Goal: Task Accomplishment & Management: Manage account settings

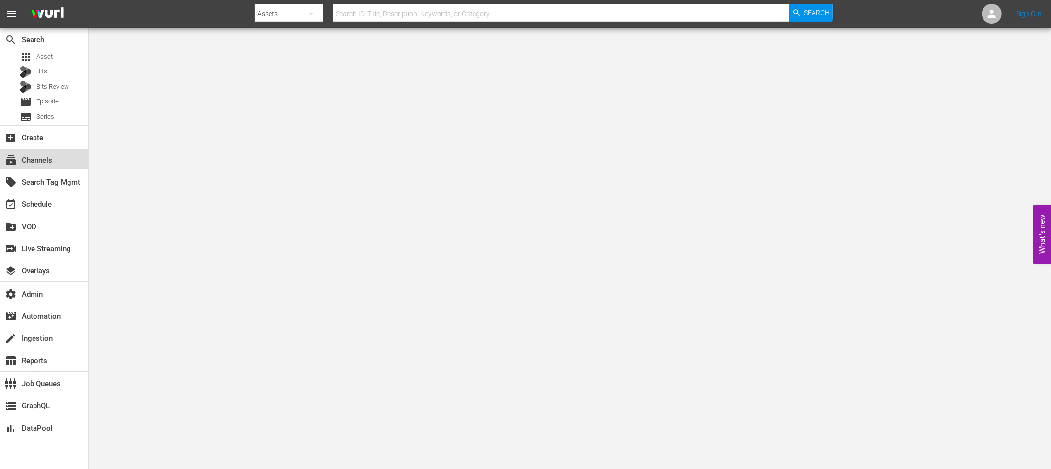
click at [49, 160] on div "subscriptions Channels" at bounding box center [27, 158] width 55 height 9
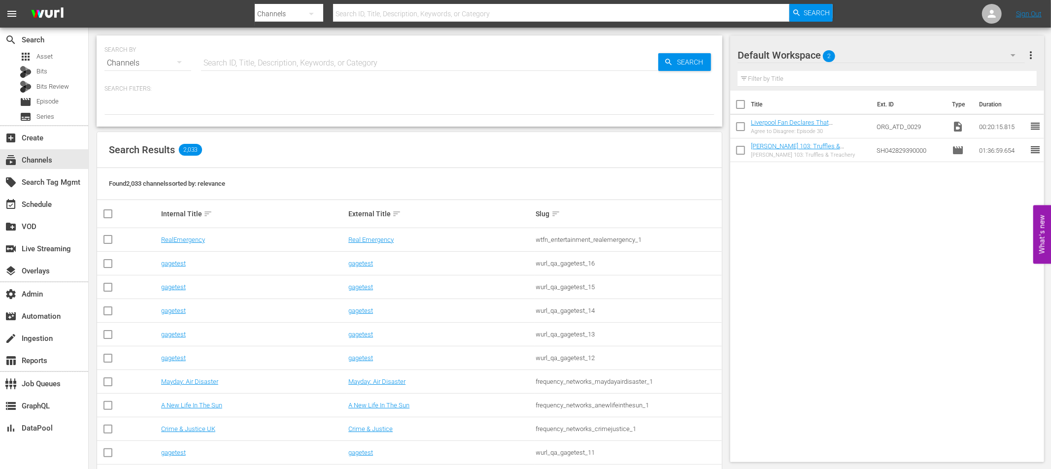
click at [248, 62] on input "text" at bounding box center [429, 63] width 457 height 24
type input "real"
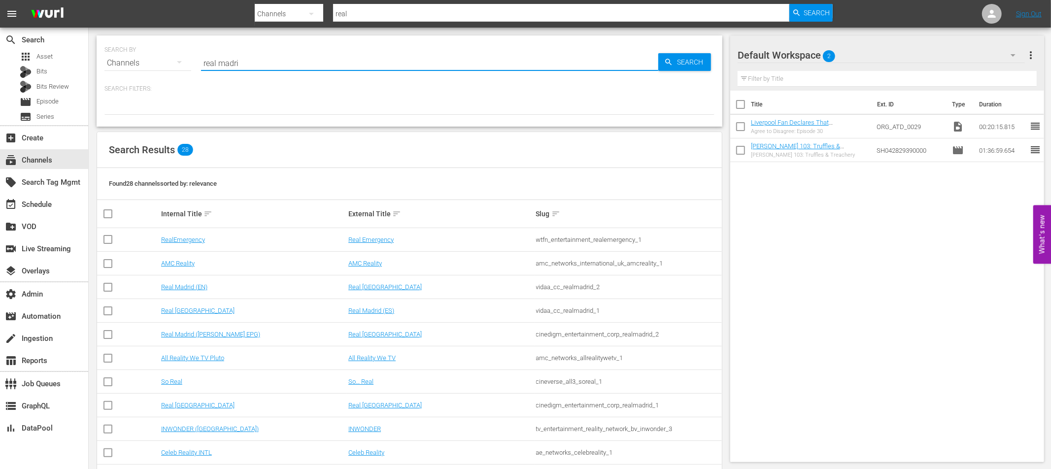
type input "real madrid"
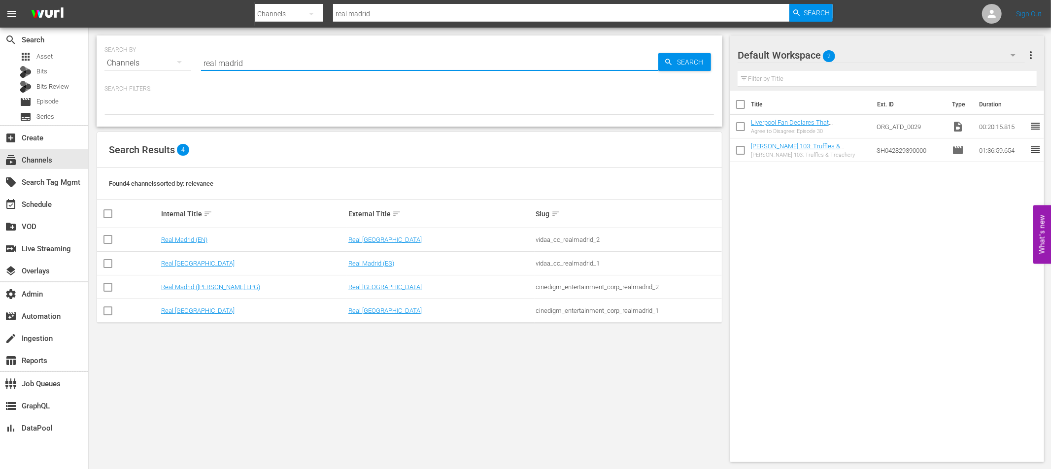
type input "real madrid"
drag, startPoint x: 331, startPoint y: 168, endPoint x: 280, endPoint y: 202, distance: 61.8
click at [331, 168] on div "Found 4 channels sorted by: relevance" at bounding box center [409, 184] width 625 height 32
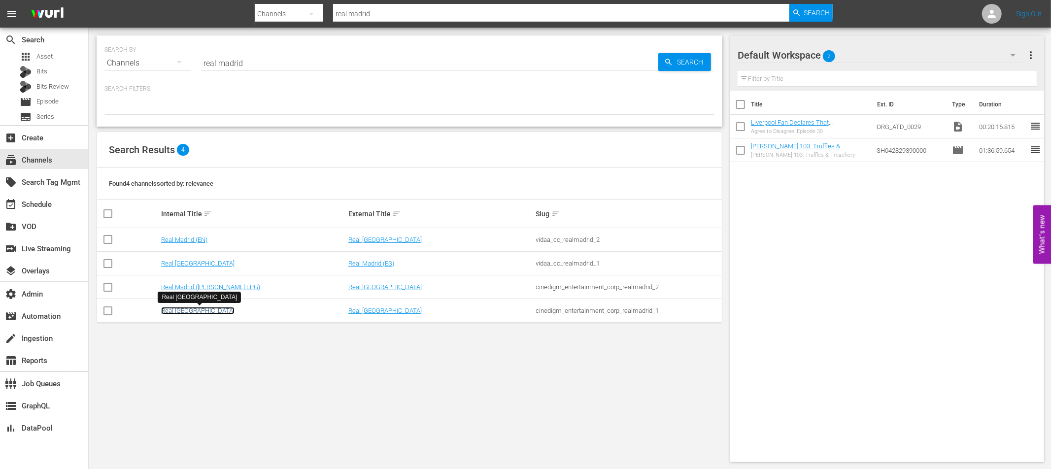
click at [179, 311] on link "Real Madrid" at bounding box center [197, 310] width 73 height 7
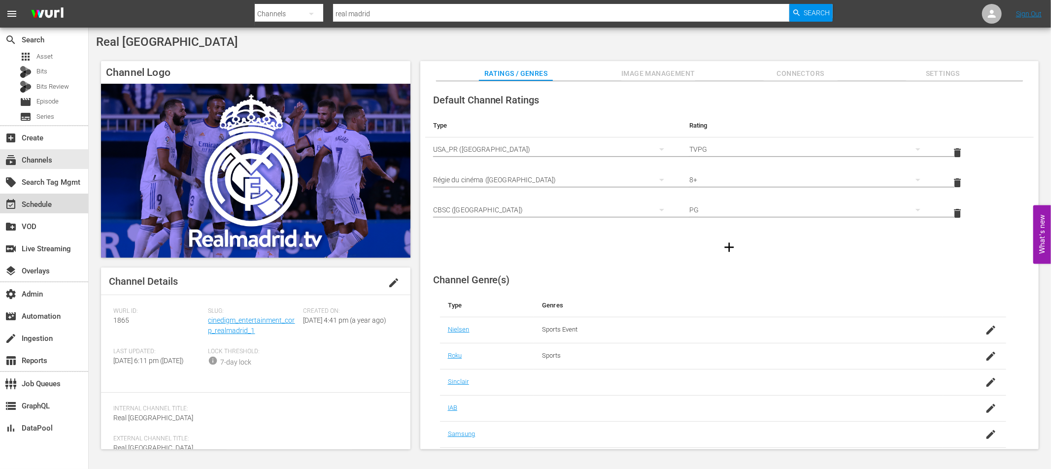
click at [44, 207] on div "event_available Schedule" at bounding box center [27, 203] width 55 height 9
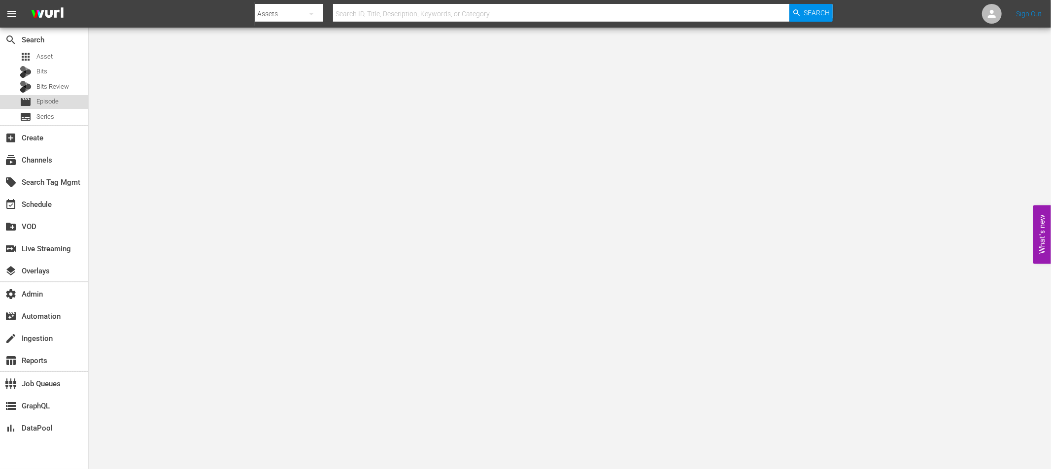
click at [51, 99] on span "Episode" at bounding box center [47, 102] width 22 height 10
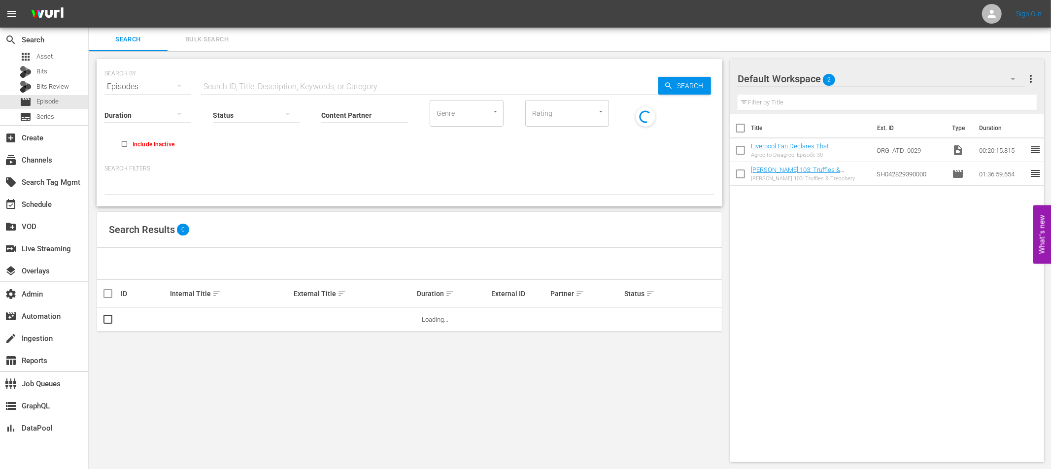
click at [271, 86] on input "text" at bounding box center [429, 87] width 457 height 24
paste input "83452549"
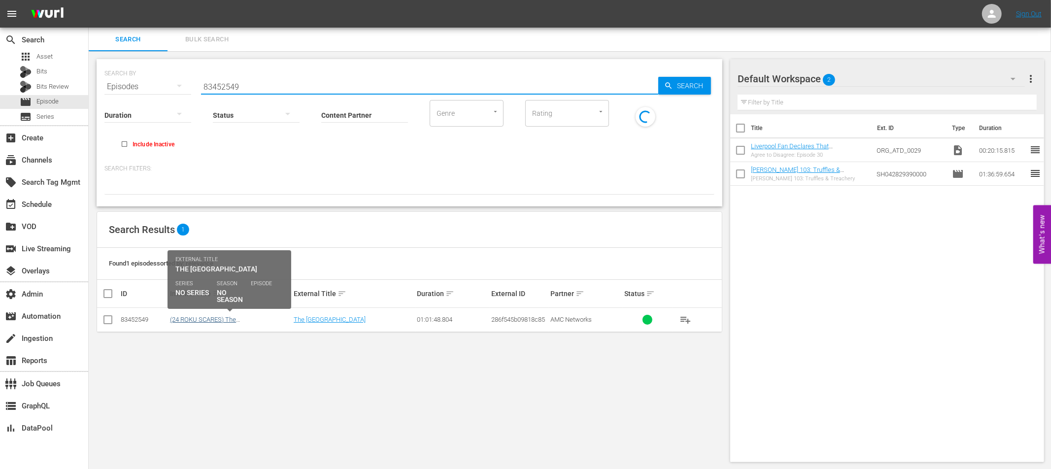
type input "83452549"
click at [236, 318] on link "(24 ROKU SCARES) The Amusement Park" at bounding box center [203, 323] width 66 height 15
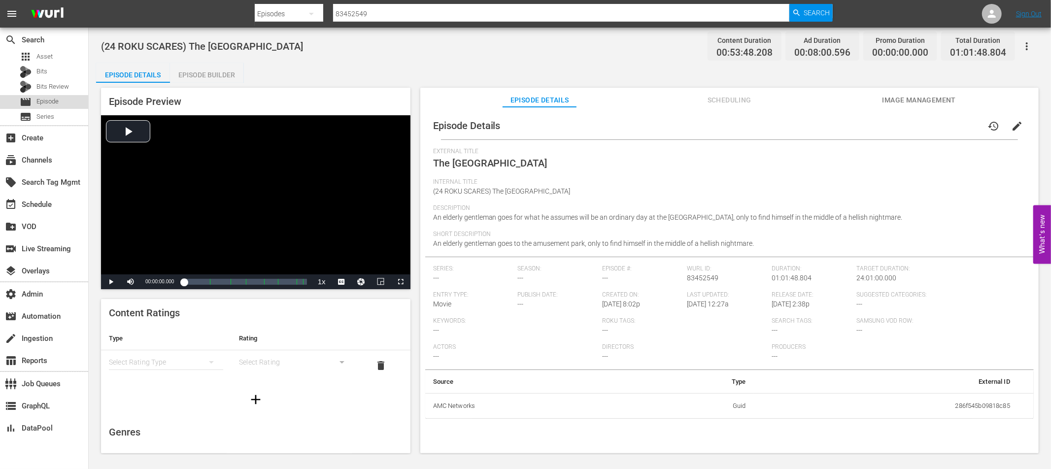
click at [58, 100] on span "Episode" at bounding box center [47, 102] width 22 height 10
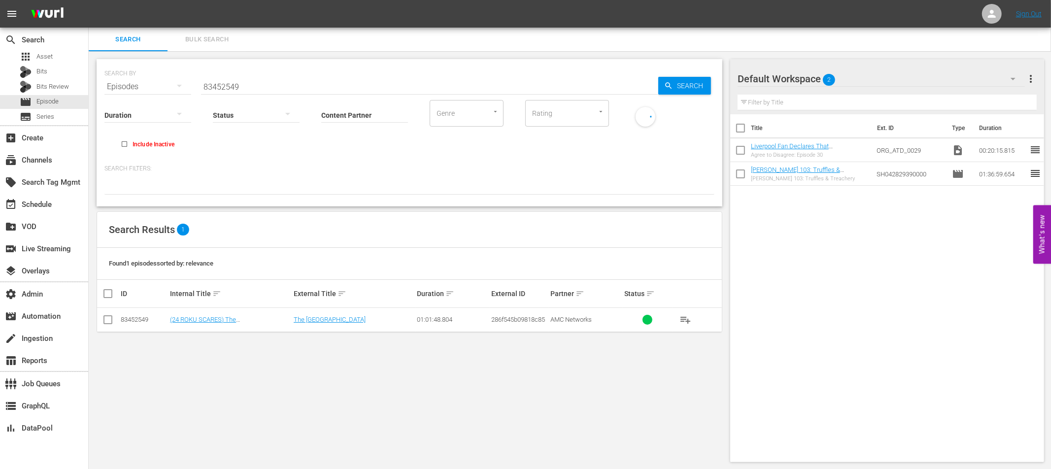
click at [518, 321] on span "286f545b09818c85" at bounding box center [518, 319] width 54 height 7
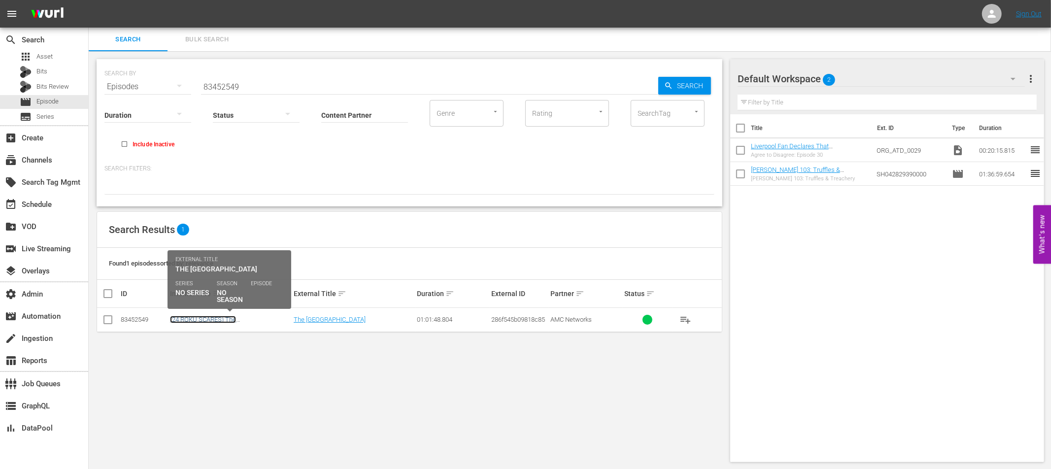
click at [236, 316] on link "(24 ROKU SCARES) The Amusement Park" at bounding box center [203, 323] width 66 height 15
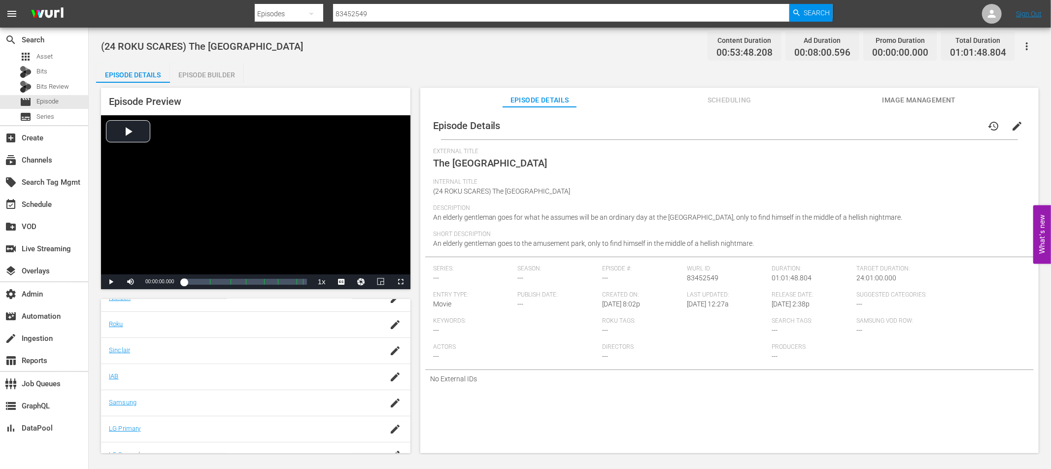
scroll to position [199, 0]
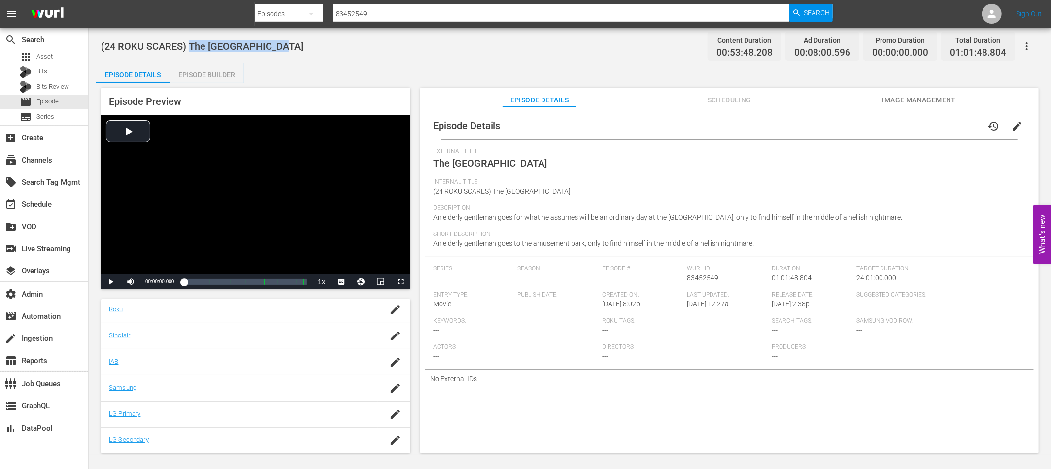
drag, startPoint x: 286, startPoint y: 48, endPoint x: 190, endPoint y: 48, distance: 95.6
click at [190, 48] on div "(24 ROKU SCARES) The Amusement Park Content Duration 00:53:48.208 Ad Duration 0…" at bounding box center [569, 46] width 937 height 22
copy span "The Amusement Park"
click at [49, 102] on span "Episode" at bounding box center [47, 102] width 22 height 10
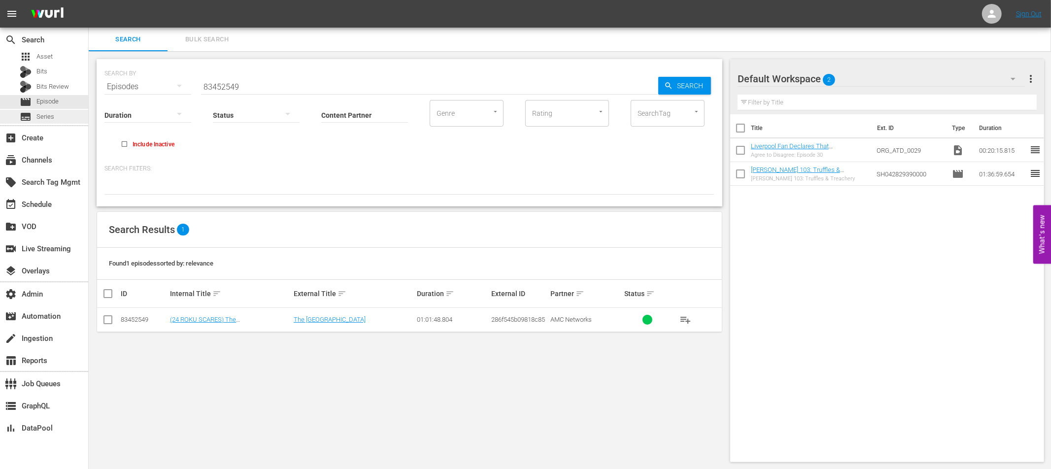
click at [49, 119] on span "Series" at bounding box center [45, 117] width 18 height 10
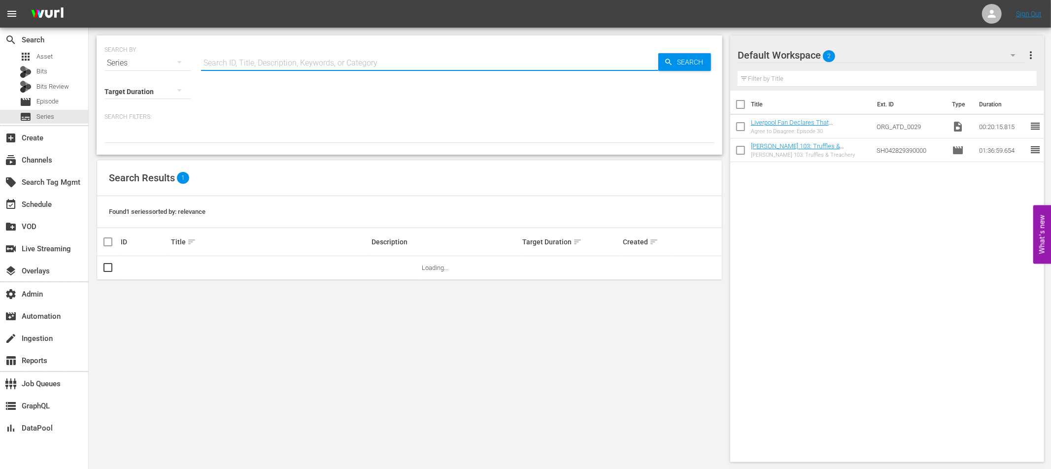
click at [239, 61] on input "text" at bounding box center [429, 63] width 457 height 24
paste input "29567567"
type input "29567567"
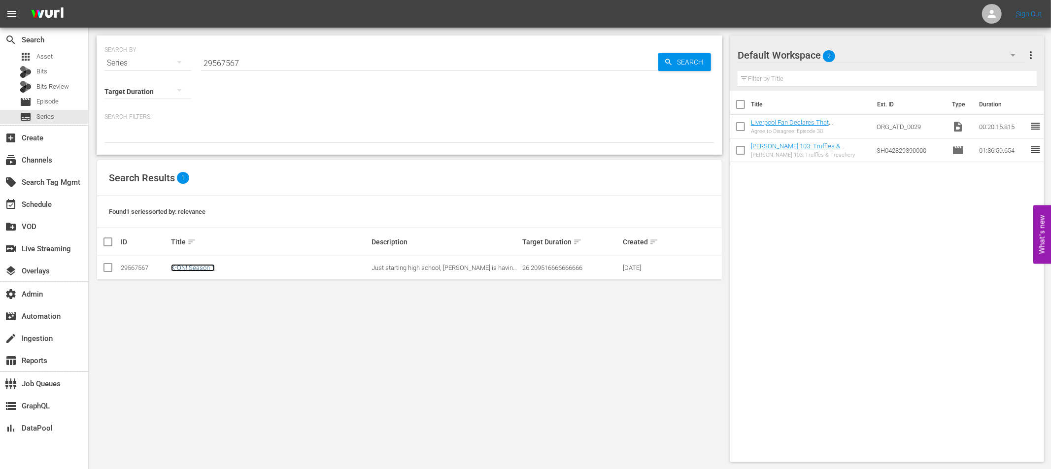
click at [198, 269] on link "K-ON! Season 1" at bounding box center [193, 267] width 44 height 7
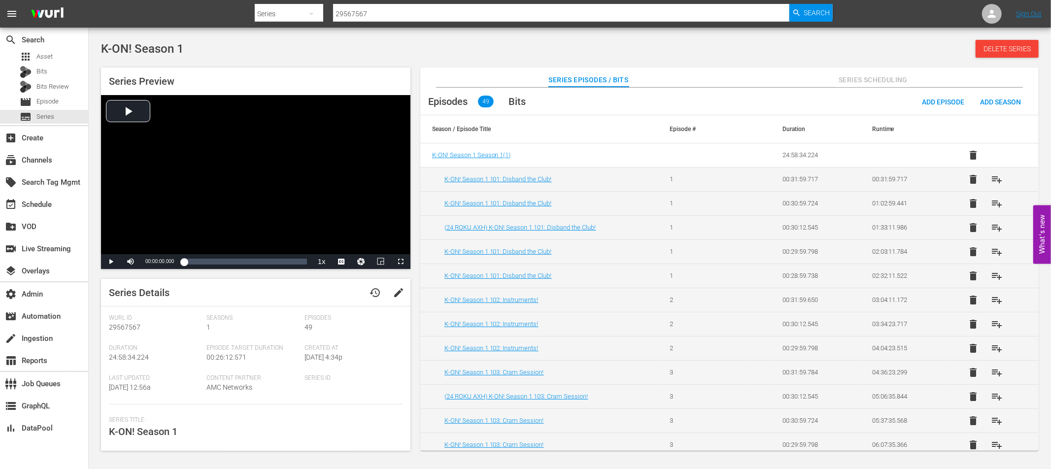
click at [394, 294] on span "edit" at bounding box center [399, 293] width 12 height 12
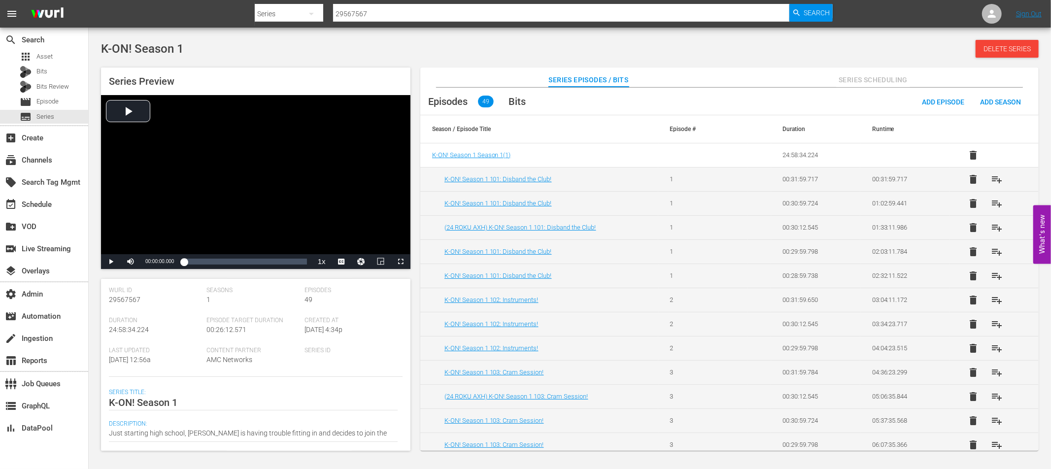
scroll to position [32, 0]
drag, startPoint x: 178, startPoint y: 400, endPoint x: 150, endPoint y: 400, distance: 28.6
type textarea "K-ON!"
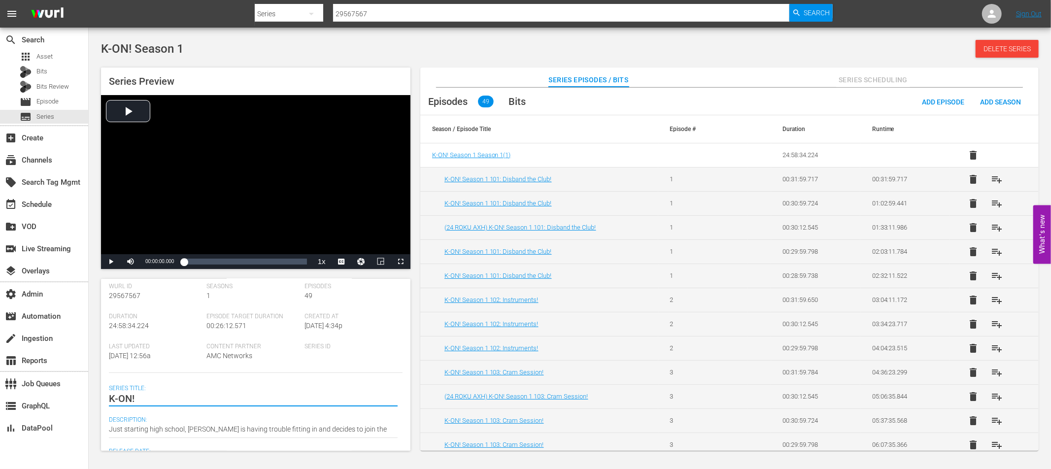
scroll to position [0, 0]
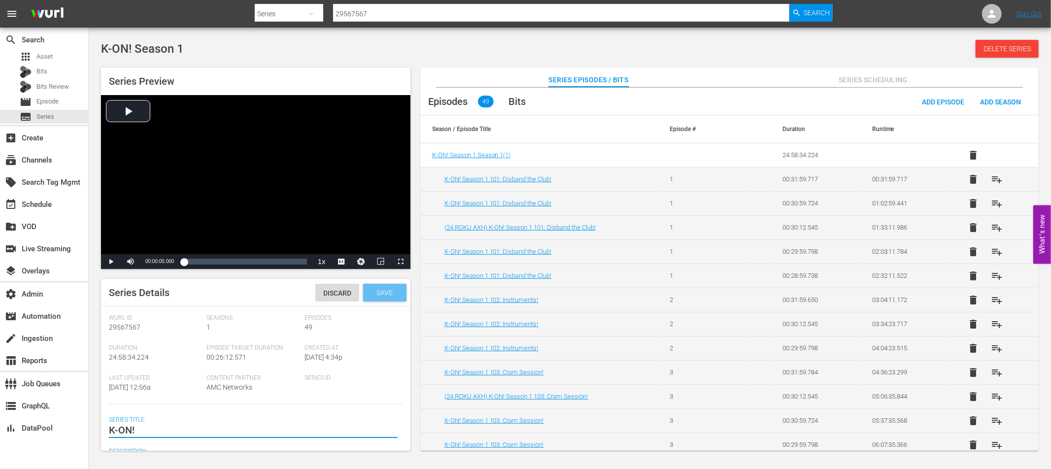
type textarea "K-ON!"
click at [371, 296] on span "Save" at bounding box center [384, 293] width 32 height 8
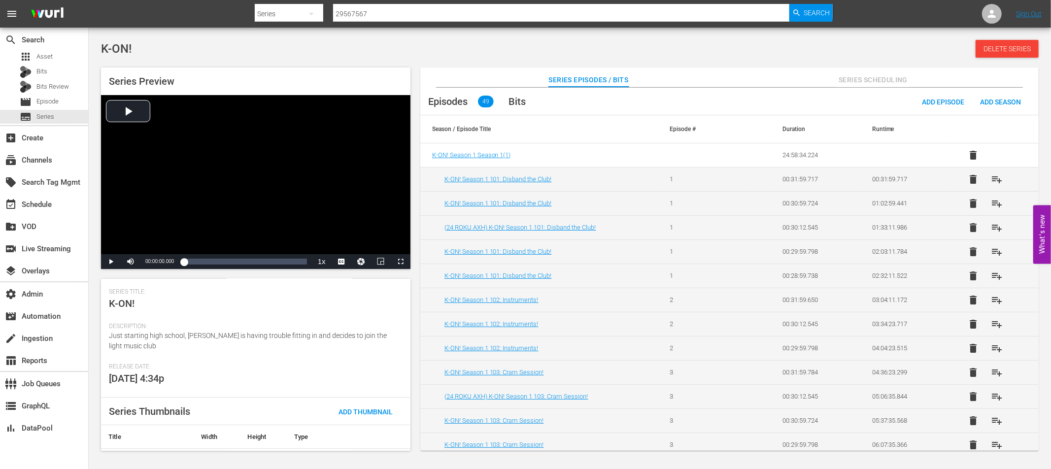
scroll to position [139, 0]
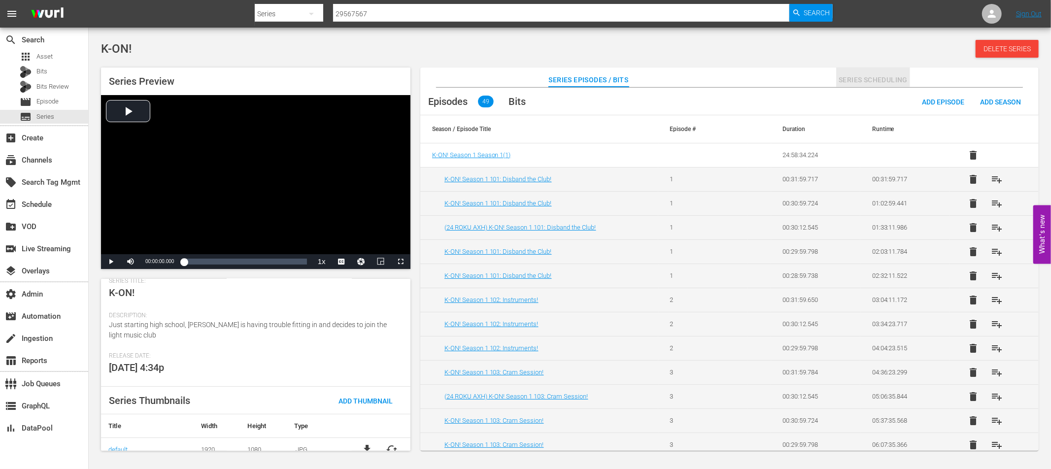
click at [885, 78] on span "Series Scheduling" at bounding box center [873, 80] width 74 height 12
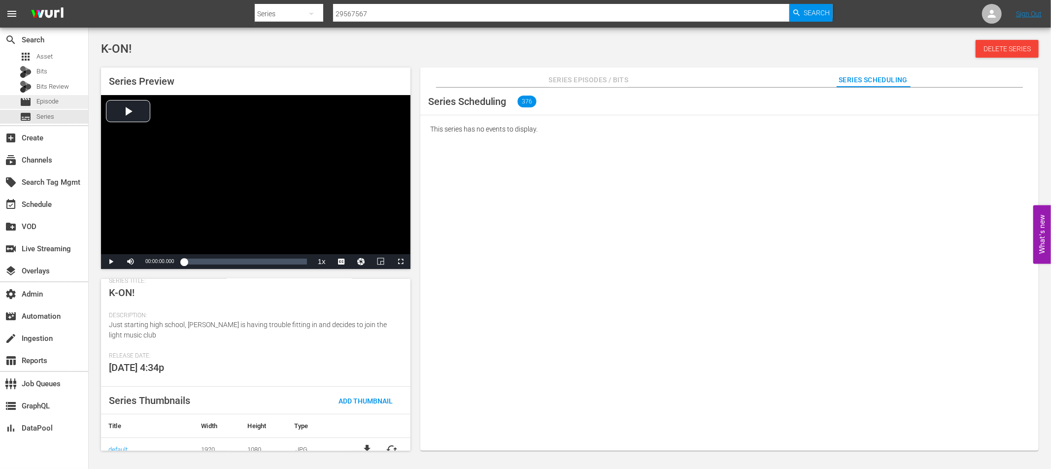
click at [43, 102] on span "Episode" at bounding box center [47, 102] width 22 height 10
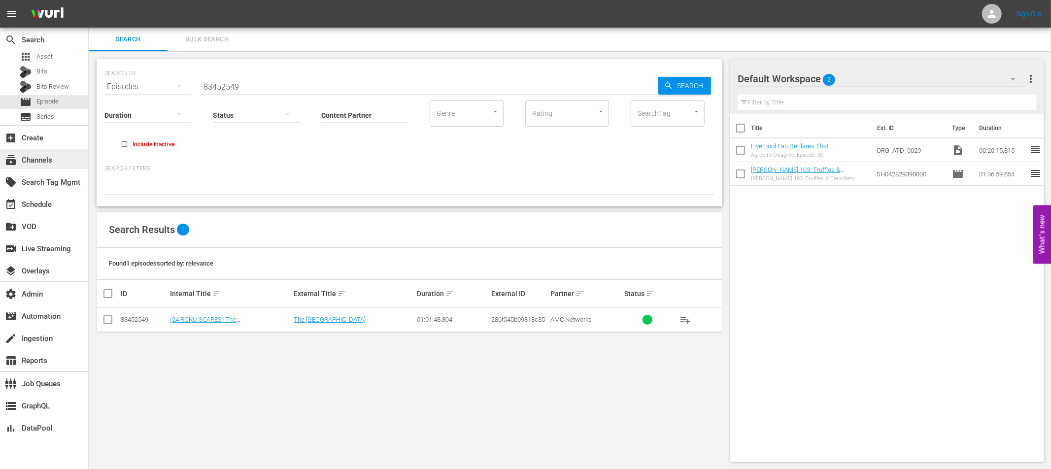
click at [41, 163] on div "subscriptions Channels" at bounding box center [27, 158] width 55 height 9
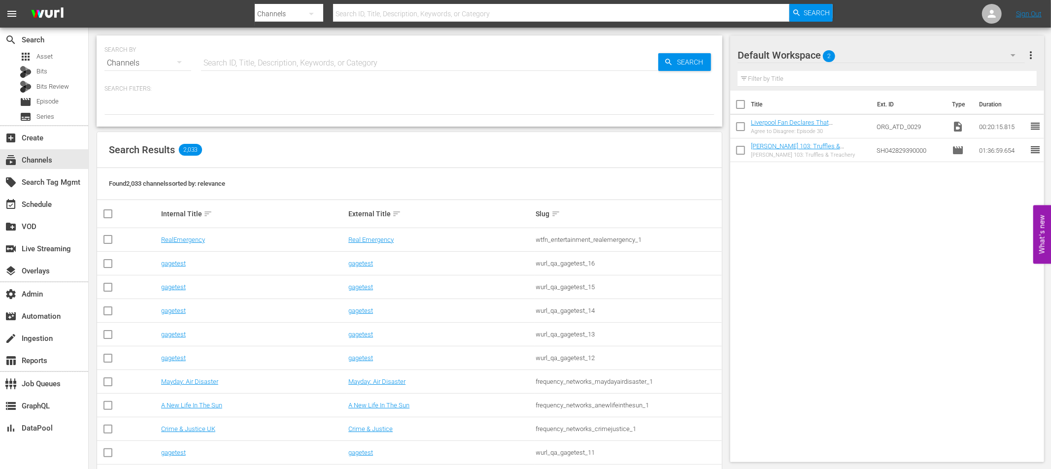
click at [258, 63] on input "text" at bounding box center [429, 63] width 457 height 24
type input "nesn"
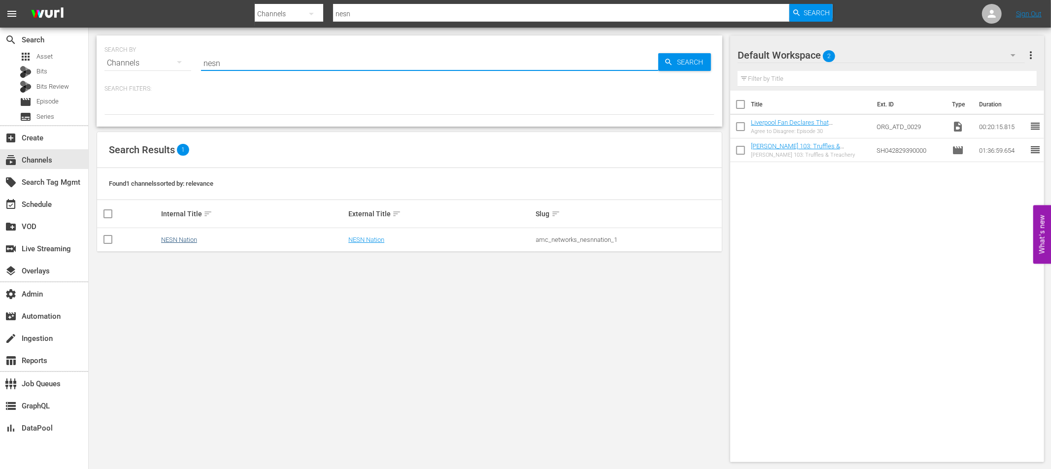
type input "nesn"
click at [183, 241] on link "NESN Nation" at bounding box center [179, 239] width 36 height 7
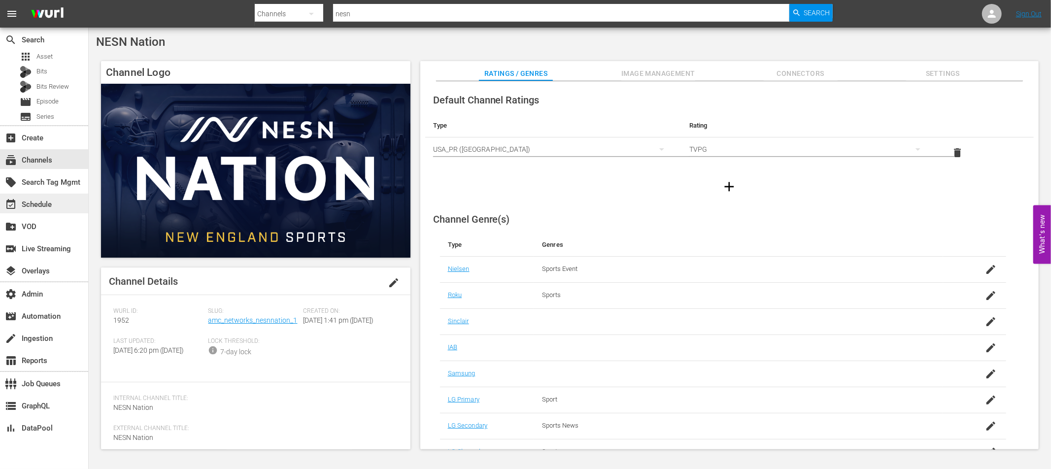
click at [33, 202] on div "event_available Schedule" at bounding box center [27, 203] width 55 height 9
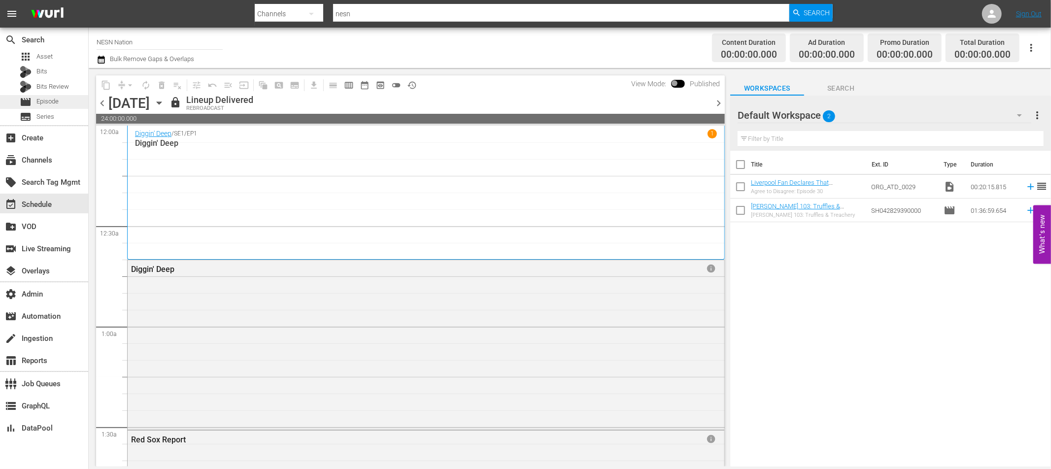
click at [57, 100] on span "Episode" at bounding box center [47, 102] width 22 height 10
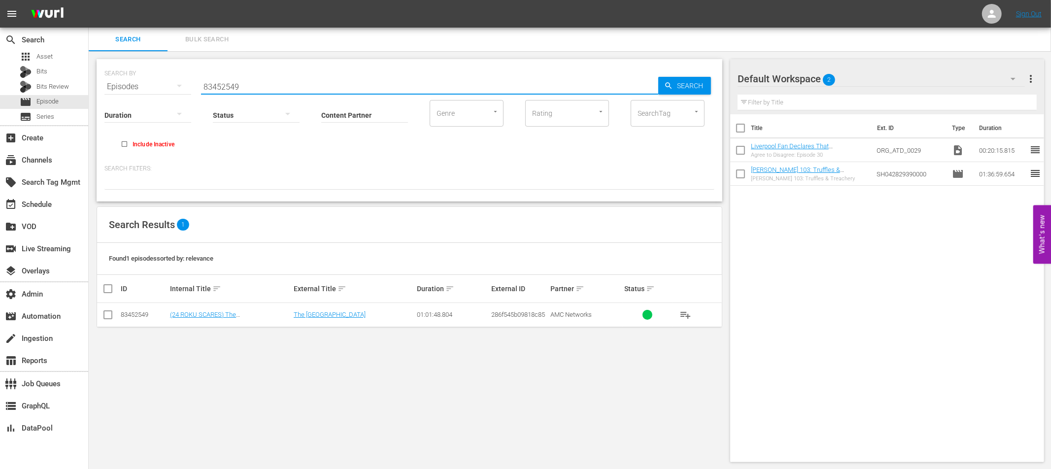
paste input "50211102"
drag, startPoint x: 242, startPoint y: 85, endPoint x: 157, endPoint y: 85, distance: 84.7
click at [157, 85] on div "SEARCH BY Search By Episodes Search ID, Title, Description, Keywords, or Catego…" at bounding box center [409, 80] width 610 height 35
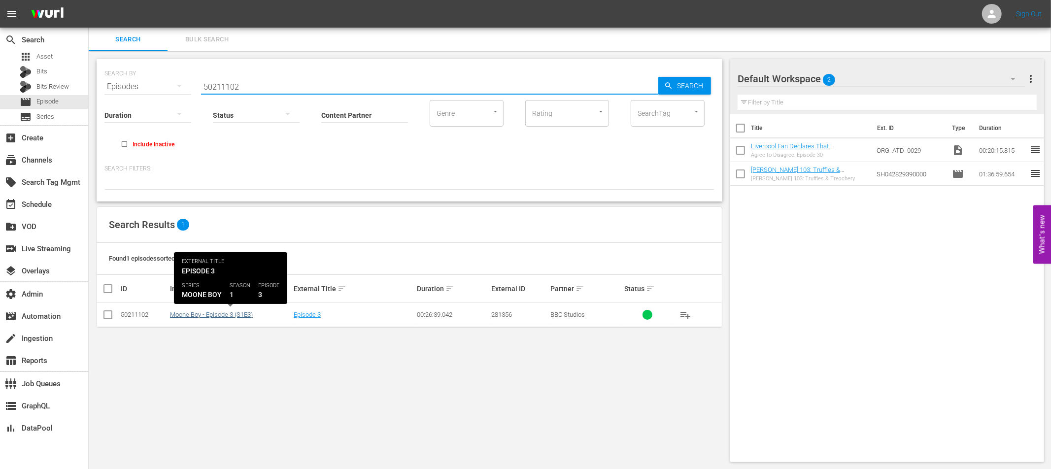
type input "50211102"
click at [215, 316] on link "Moone Boy - Episode 3 (S1E3)" at bounding box center [211, 314] width 83 height 7
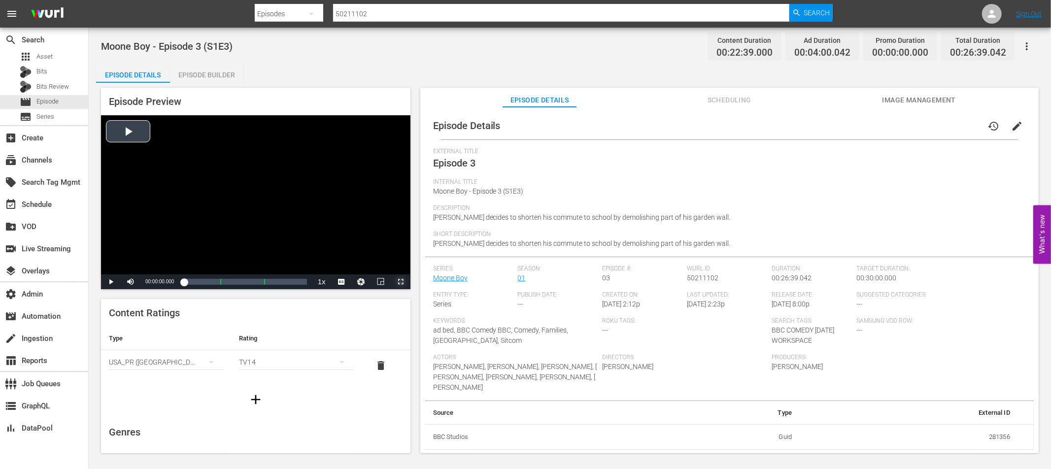
click at [400, 282] on span "Video Player" at bounding box center [400, 282] width 0 height 0
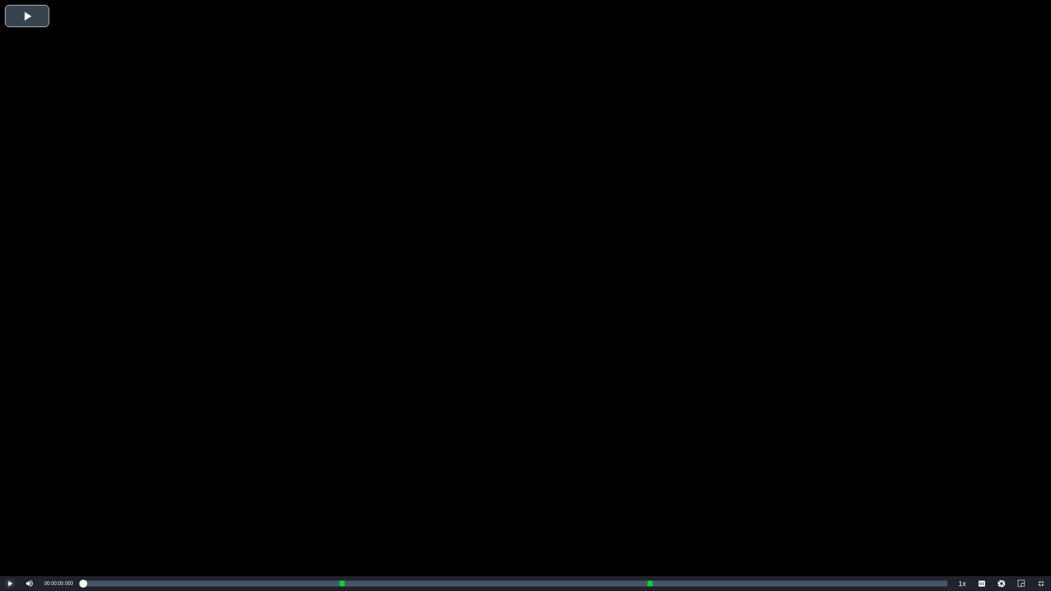
click at [10, 468] on span "Video Player" at bounding box center [10, 584] width 0 height 0
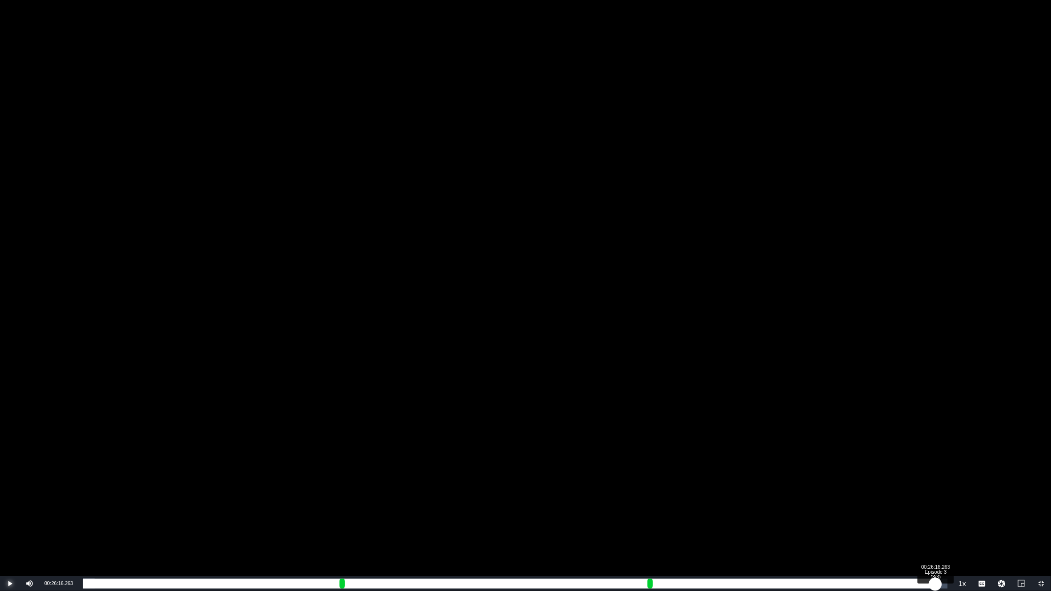
click at [935, 468] on div "Loaded : 1.32% 00:26:16.263 Episode 3 (3/3) 00:00:01.881 Cue Point 1: 00:07:54.…" at bounding box center [515, 584] width 865 height 10
drag, startPoint x: 935, startPoint y: 583, endPoint x: 927, endPoint y: 583, distance: 8.4
click at [927, 468] on div "00:22:16.859" at bounding box center [505, 584] width 844 height 10
drag, startPoint x: 926, startPoint y: 583, endPoint x: 905, endPoint y: 584, distance: 20.7
click at [905, 468] on div "00:22:02.455" at bounding box center [494, 584] width 823 height 10
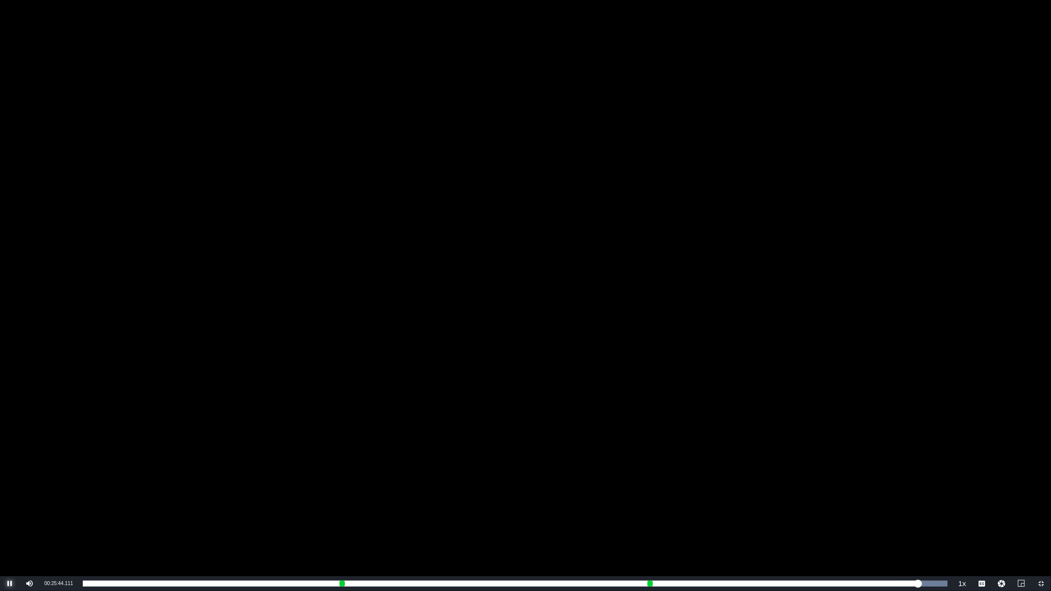
click at [10, 468] on span "Video Player" at bounding box center [10, 584] width 0 height 0
click at [1041, 468] on span "Video Player" at bounding box center [1041, 584] width 0 height 0
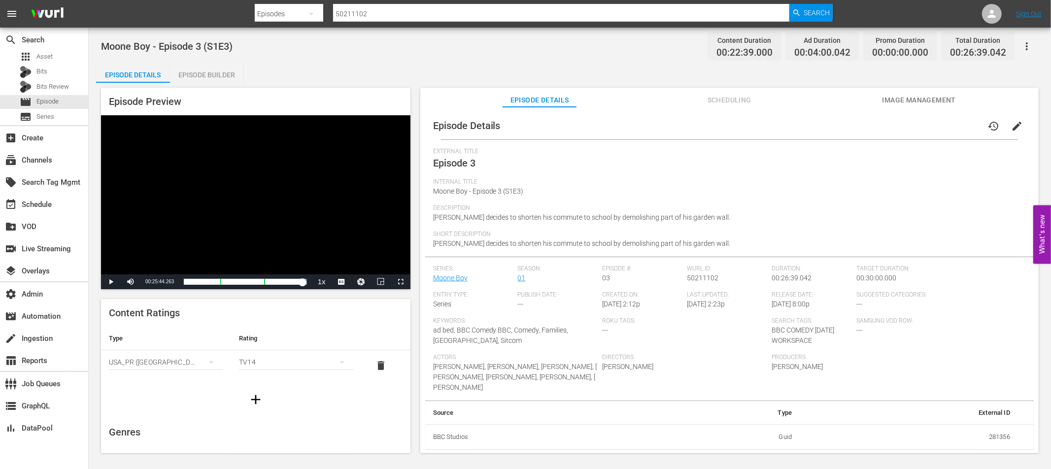
click at [638, 320] on span "Roku Tags:" at bounding box center [684, 321] width 165 height 8
click at [210, 74] on div "Episode Builder" at bounding box center [207, 75] width 74 height 24
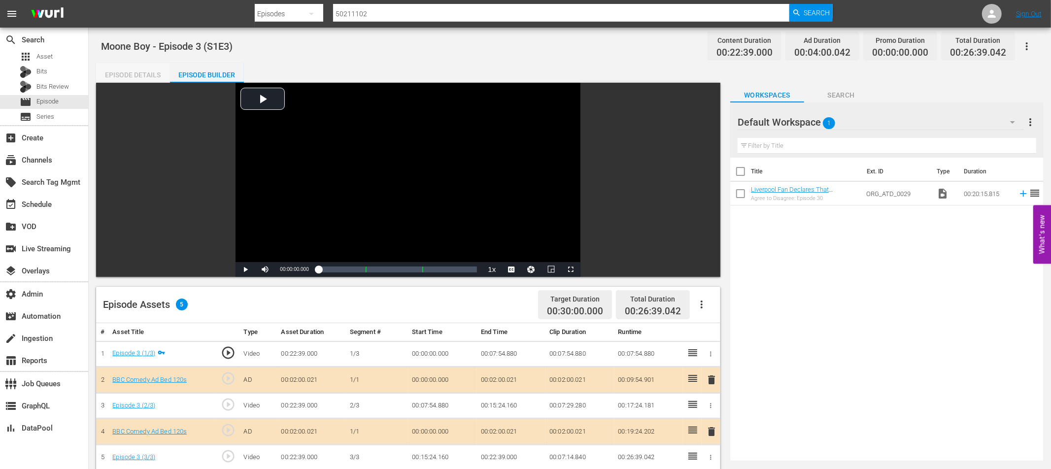
click at [134, 80] on div "Episode Details" at bounding box center [133, 75] width 74 height 24
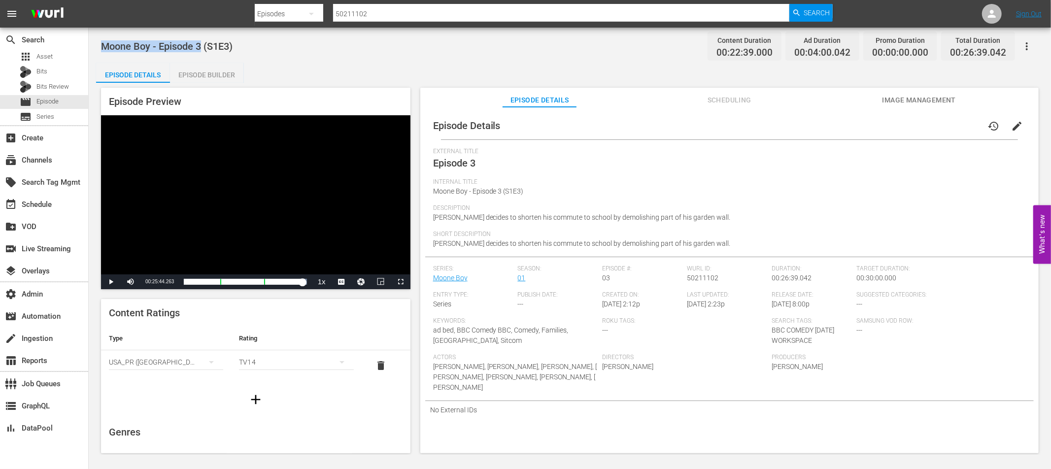
drag, startPoint x: 200, startPoint y: 45, endPoint x: 101, endPoint y: 46, distance: 98.5
click at [101, 46] on span "Moone Boy - Episode 3 (S1E3)" at bounding box center [167, 46] width 132 height 12
click at [272, 54] on div "Moone Boy - Episode 3 (S1E3) Content Duration 00:22:39.000 Ad Duration 00:04:00…" at bounding box center [569, 46] width 937 height 22
drag, startPoint x: 201, startPoint y: 46, endPoint x: 103, endPoint y: 49, distance: 97.6
click at [103, 49] on span "Moone Boy - Episode 3 (S1E3)" at bounding box center [167, 46] width 132 height 12
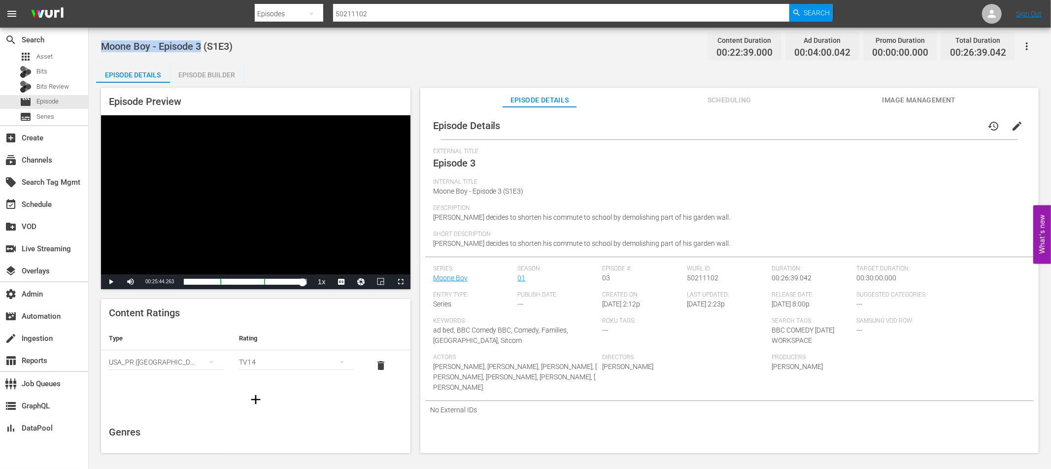
copy span "Moone Boy - Episode 3"
click at [35, 158] on div "subscriptions Channels" at bounding box center [27, 158] width 55 height 9
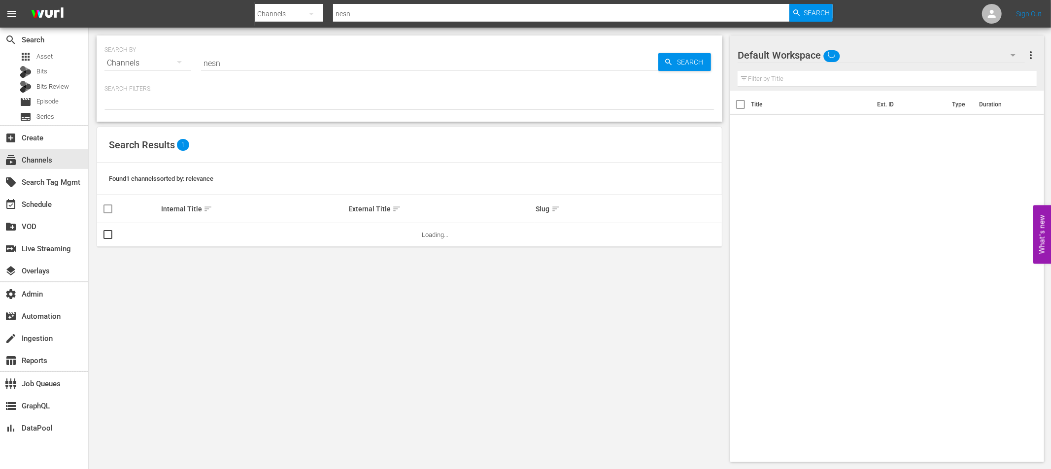
type input "nesn"
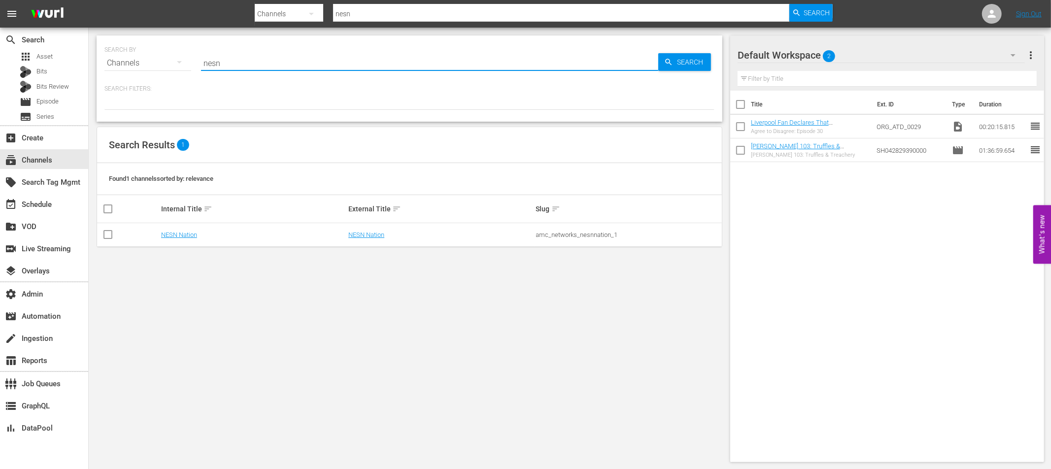
drag, startPoint x: 233, startPoint y: 63, endPoint x: 175, endPoint y: 65, distance: 57.7
click at [175, 65] on div "SEARCH BY Search By Channels Search ID, Title, Description, Keywords, or Catego…" at bounding box center [409, 56] width 610 height 35
paste input ""Antiques Roadshow UK"
type input ""Antiques Roadshow UK"
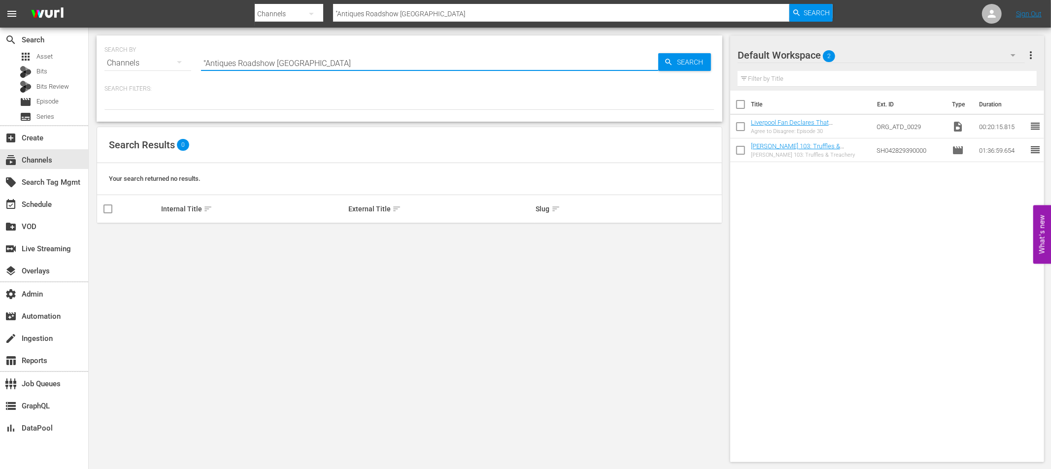
drag, startPoint x: 205, startPoint y: 61, endPoint x: 218, endPoint y: 68, distance: 14.1
click at [205, 61] on input ""Antiques Roadshow UK" at bounding box center [429, 63] width 457 height 24
type input "Antiques Roadshow UK"
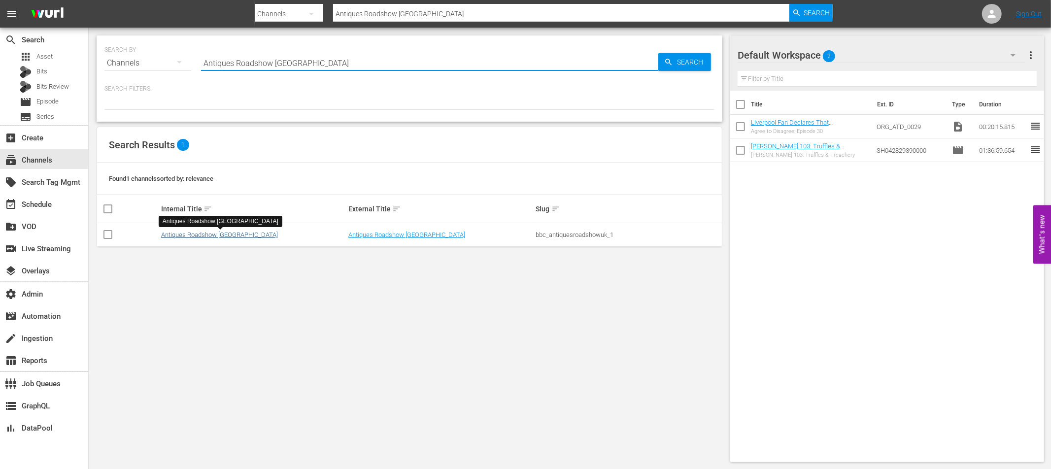
type input "Antiques Roadshow UK"
click at [196, 234] on link "Antiques Roadshow UK" at bounding box center [219, 234] width 117 height 7
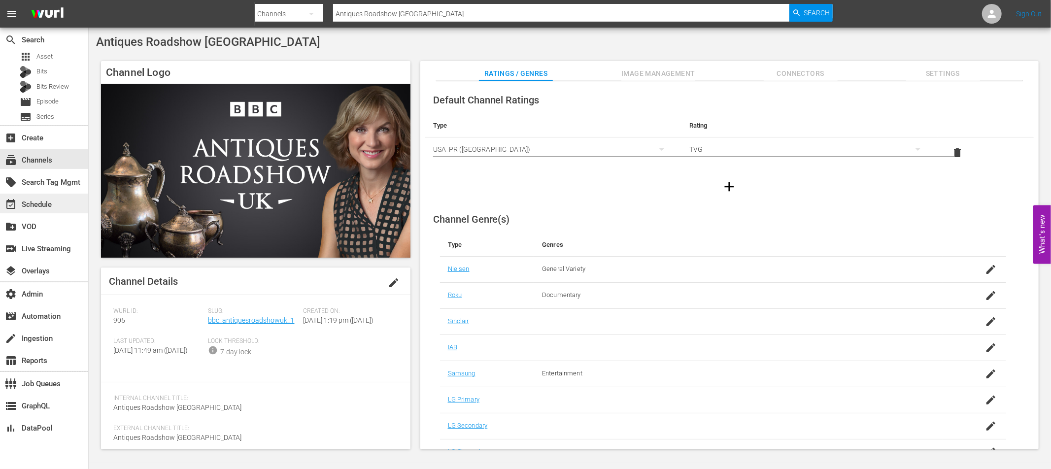
click at [48, 204] on div "event_available Schedule" at bounding box center [27, 203] width 55 height 9
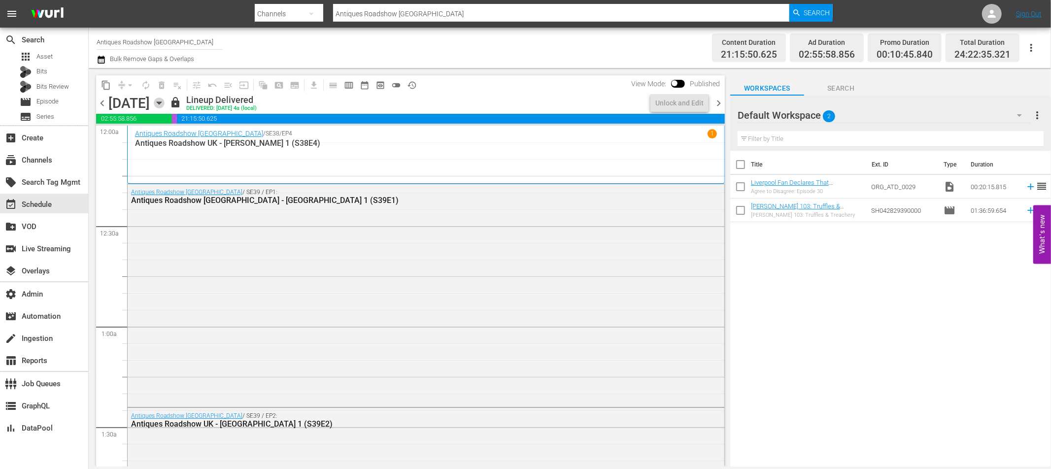
click at [165, 101] on icon "button" at bounding box center [159, 103] width 11 height 11
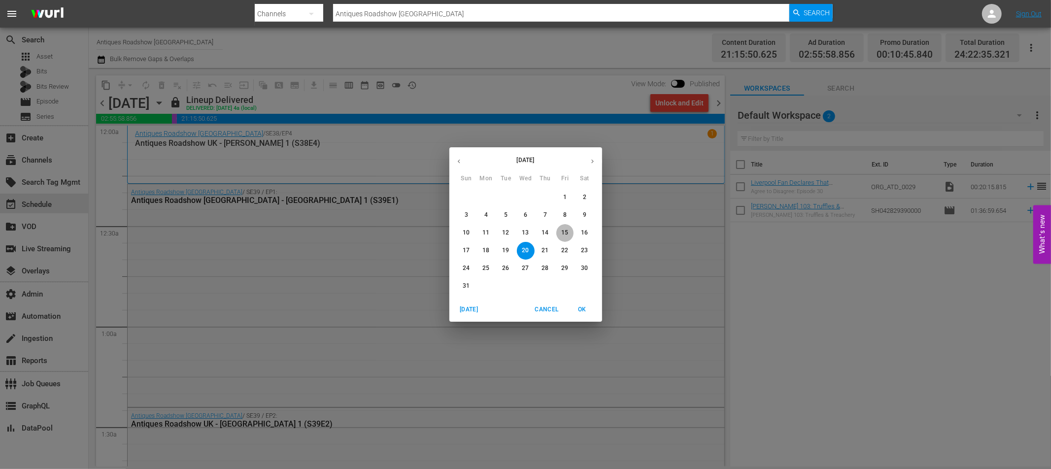
click at [568, 234] on span "15" at bounding box center [565, 233] width 18 height 8
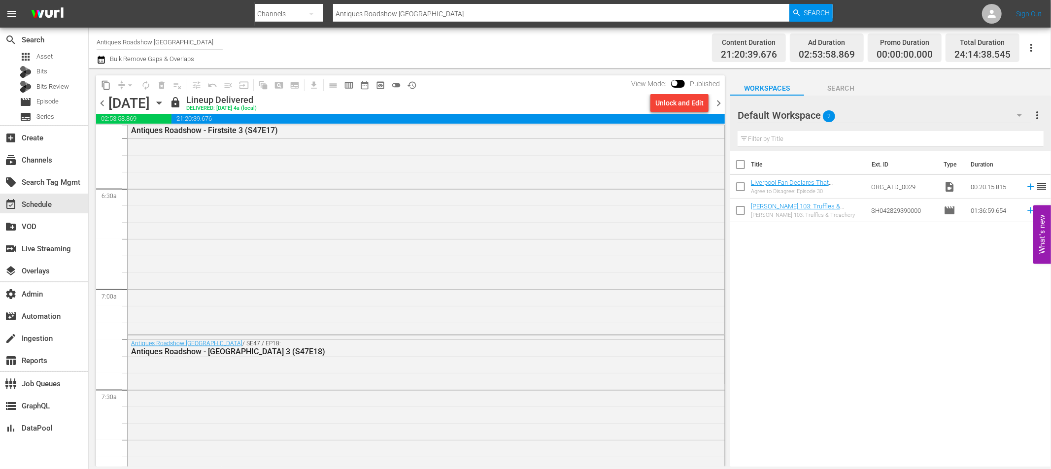
scroll to position [1319, 0]
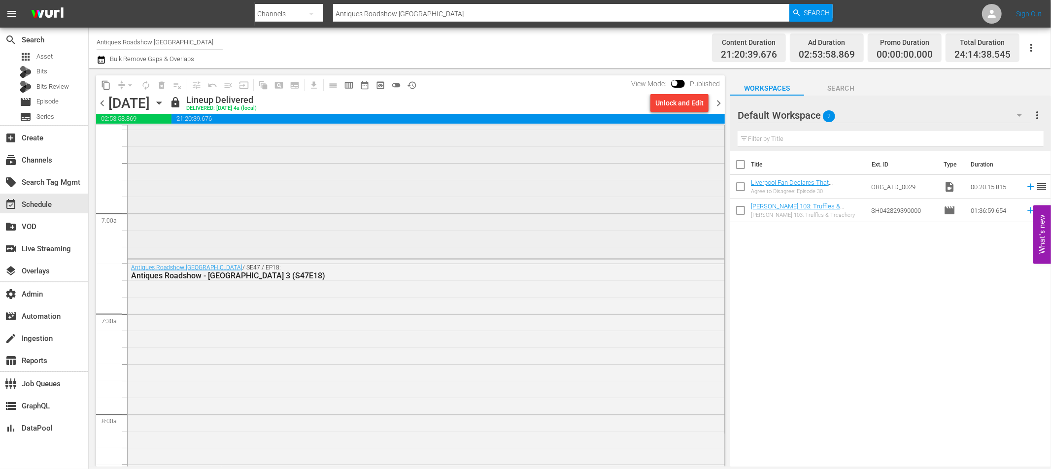
click at [334, 220] on div "Antiques Roadshow UK / SE47 / EP17: Antiques Roadshow - Firstsite 3 (S47E17)" at bounding box center [426, 147] width 597 height 218
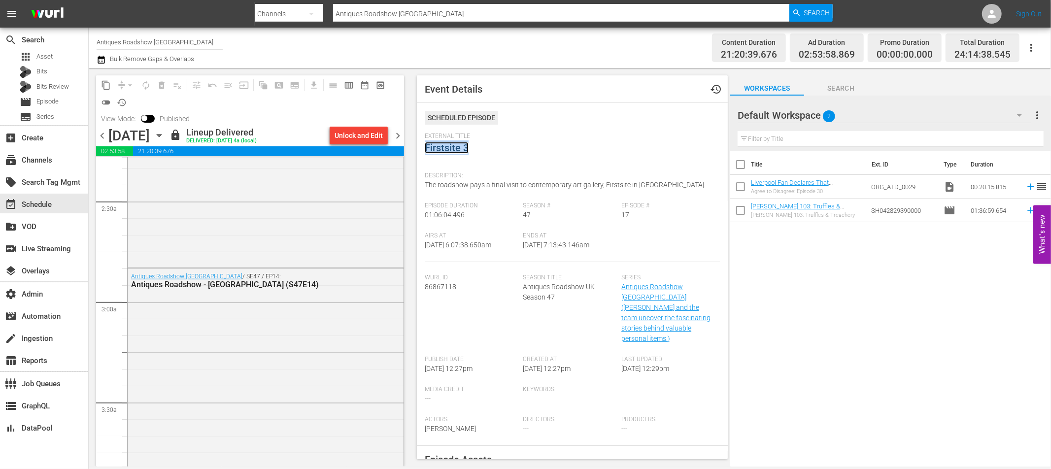
scroll to position [491, 0]
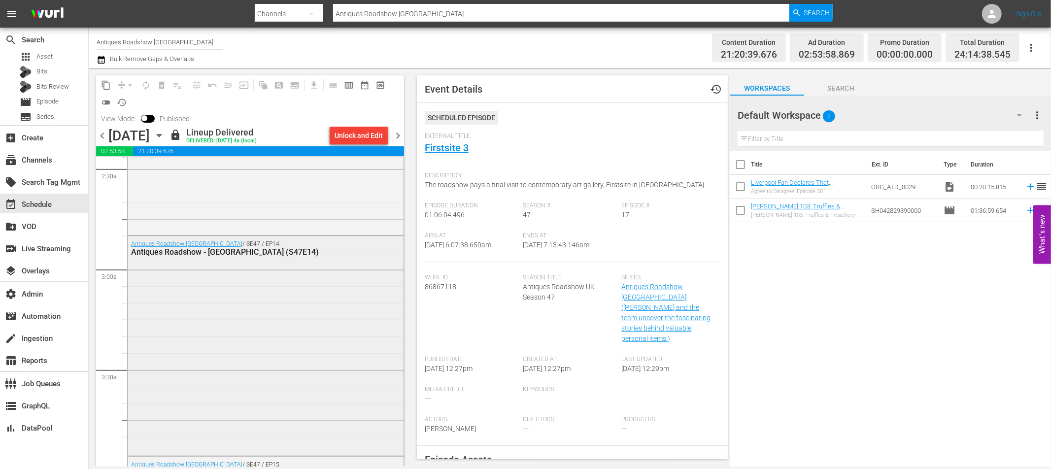
click at [273, 349] on div "Antiques Roadshow UK / SE47 / EP14: Antiques Roadshow - Botanic Gardens, Belfas…" at bounding box center [266, 345] width 276 height 218
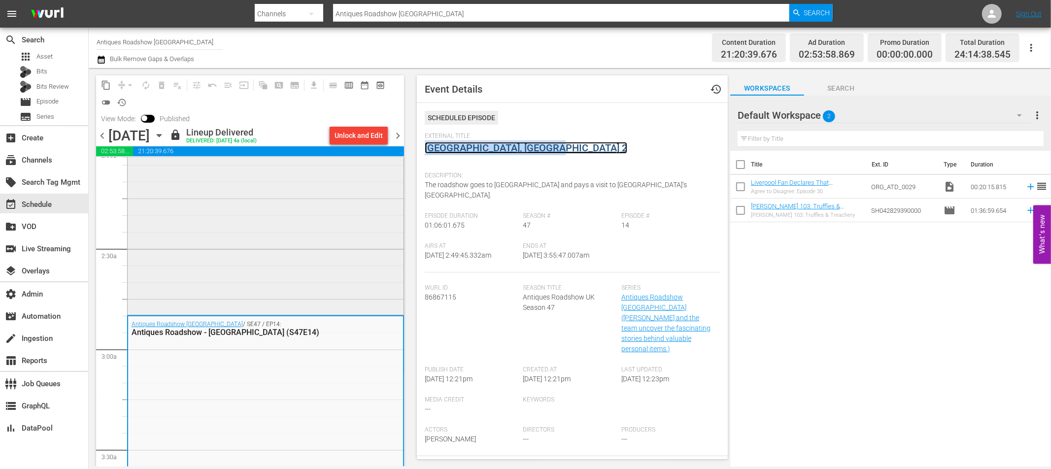
scroll to position [413, 0]
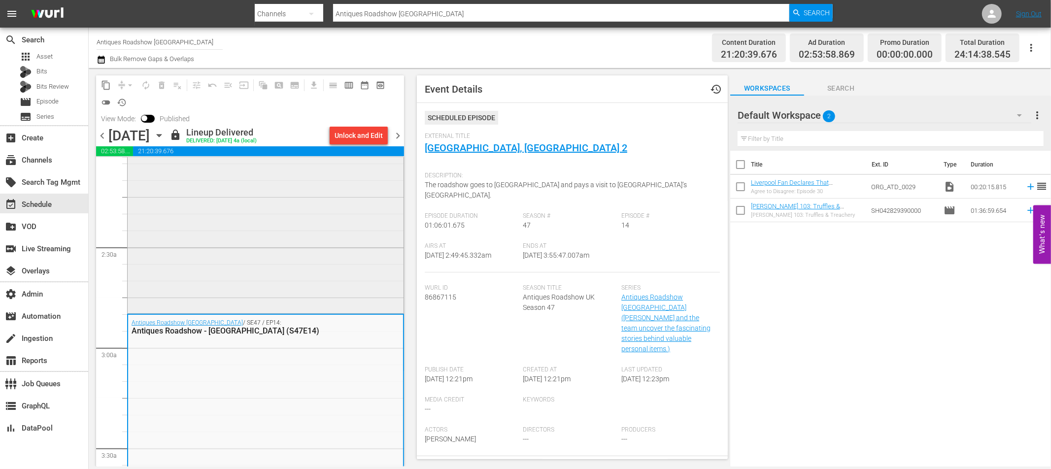
click at [281, 266] on div "Antiques Roadshow UK / SE47 / EP13: Antiques Roadshow - Beaumaris Castle 2 (S47…" at bounding box center [266, 199] width 276 height 226
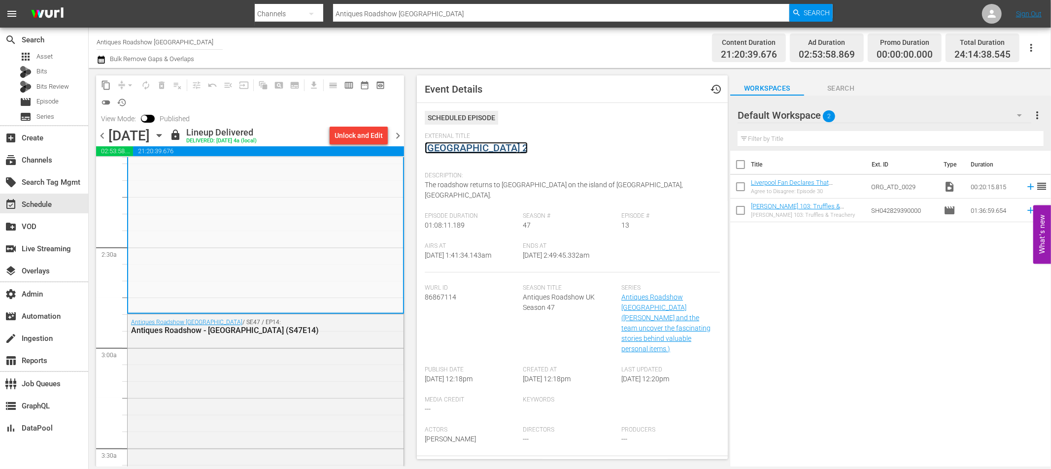
click at [468, 150] on link "Beaumaris Castle 2" at bounding box center [476, 148] width 103 height 12
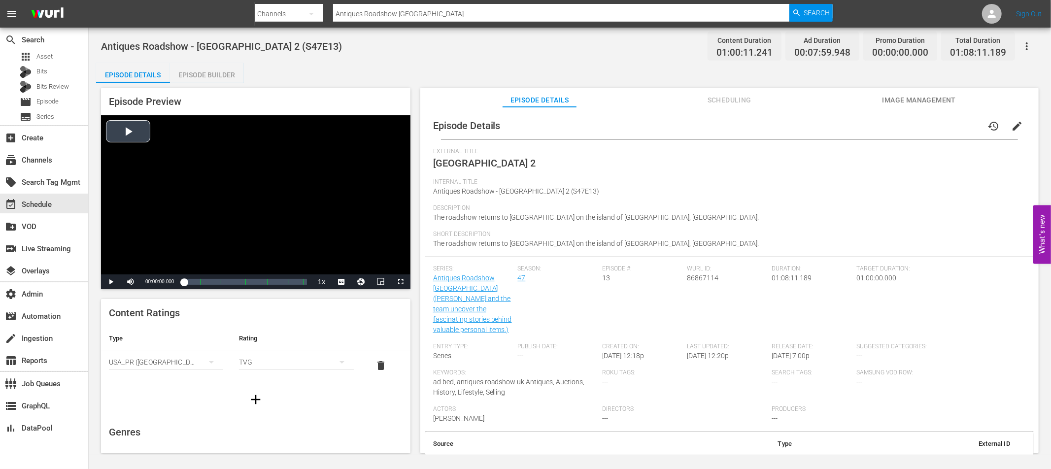
click at [131, 132] on div "Video Player" at bounding box center [255, 194] width 309 height 159
click at [400, 282] on span "Video Player" at bounding box center [400, 282] width 0 height 0
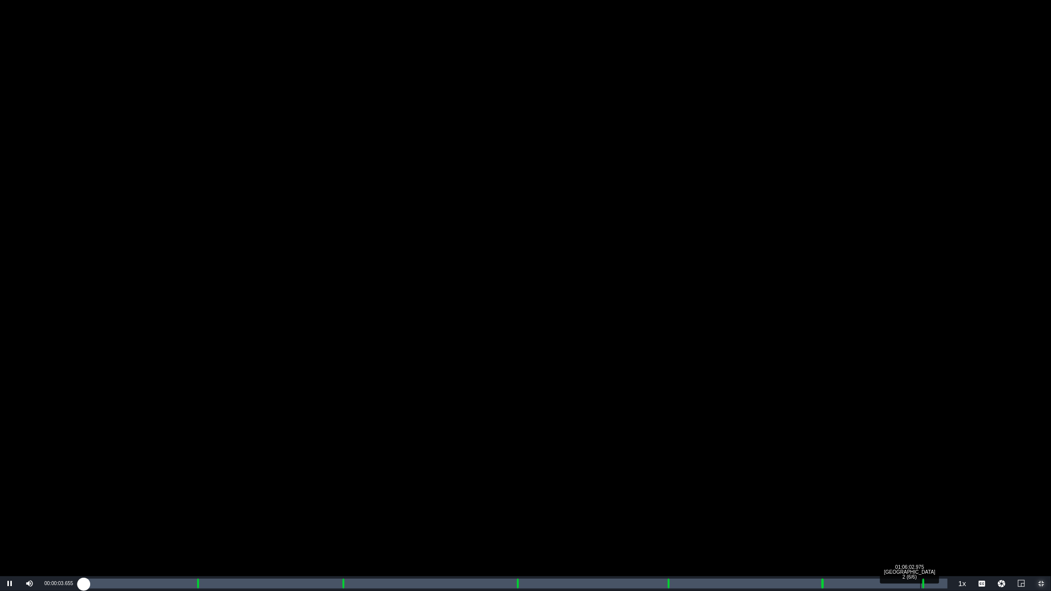
click at [920, 468] on div "Loaded : 0.17% 01:06:02.975 Beaumaris Castle 2 (6/6) 00:00:03.644 Cue Point 6: …" at bounding box center [515, 584] width 865 height 10
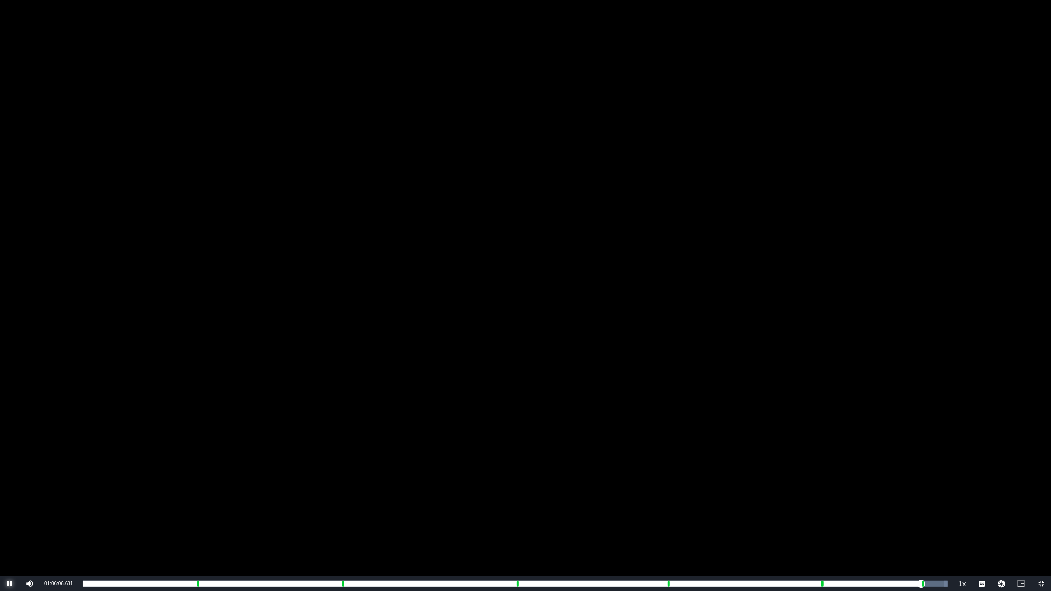
click at [10, 468] on span "Video Player" at bounding box center [10, 584] width 0 height 0
click at [1041, 468] on span "Video Player" at bounding box center [1041, 584] width 0 height 0
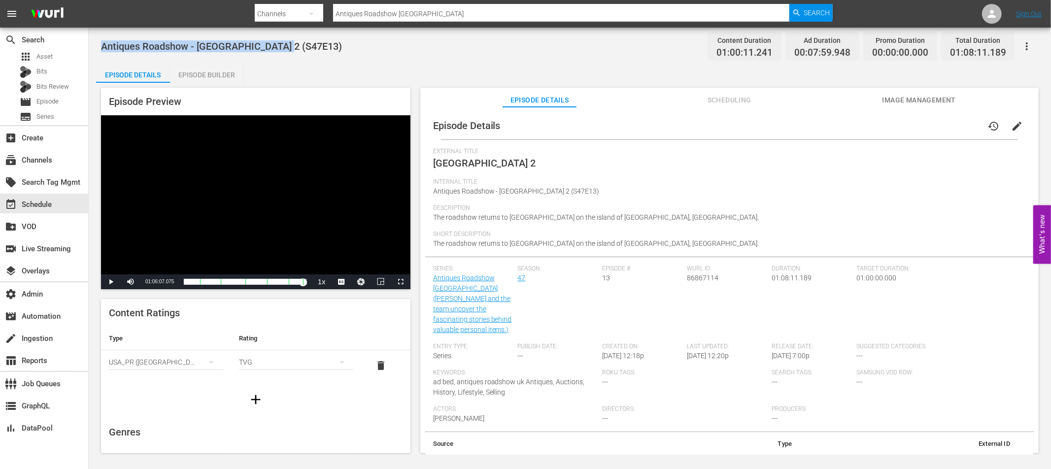
drag, startPoint x: 282, startPoint y: 46, endPoint x: 96, endPoint y: 46, distance: 185.7
click at [96, 46] on div "Antiques Roadshow - Beaumaris Castle 2 (S47E13) Content Duration 01:00:11.241 A…" at bounding box center [570, 241] width 962 height 427
copy span "Antiques Roadshow - Beaumaris Castle 2"
click at [51, 103] on span "Episode" at bounding box center [47, 102] width 22 height 10
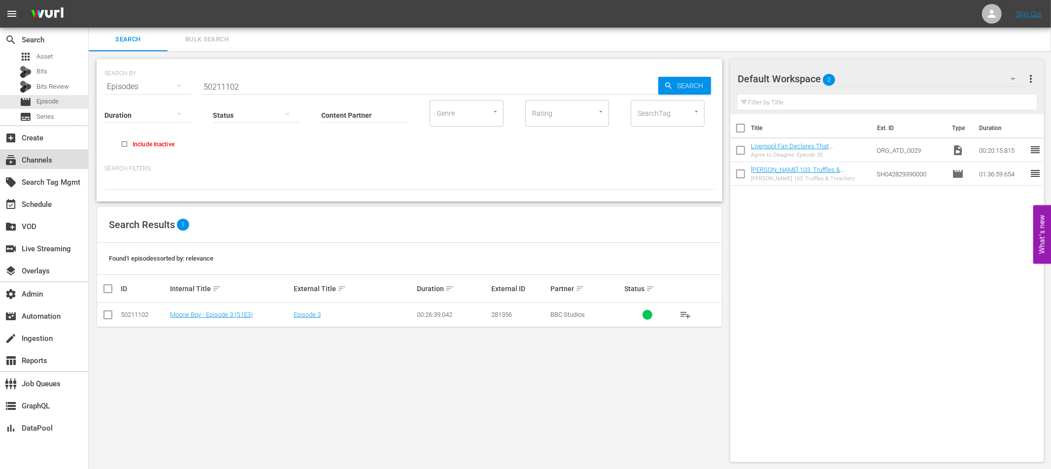
click at [53, 164] on div "subscriptions Channels" at bounding box center [44, 159] width 88 height 20
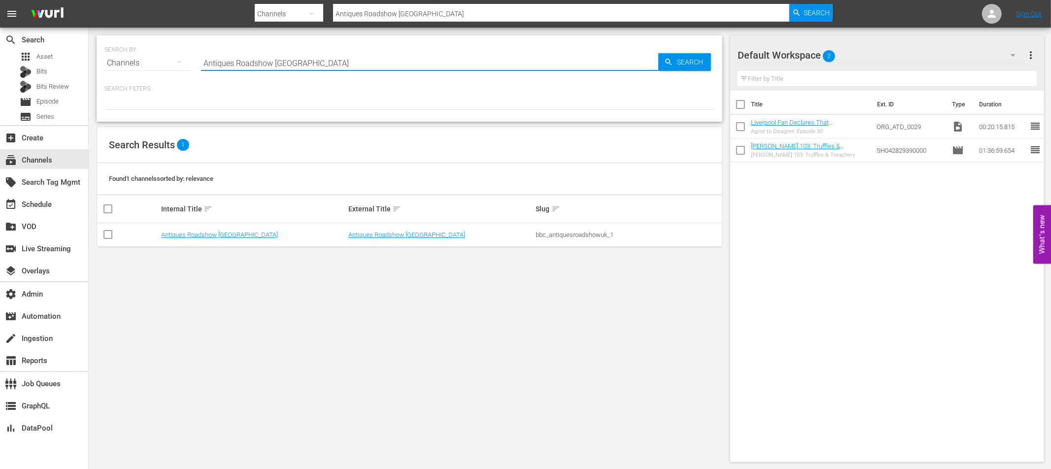
drag, startPoint x: 291, startPoint y: 64, endPoint x: 154, endPoint y: 66, distance: 137.4
click at [154, 66] on div "SEARCH BY Search By Channels Search ID, Title, Description, Keywords, or Catego…" at bounding box center [409, 56] width 610 height 35
type input "noticias"
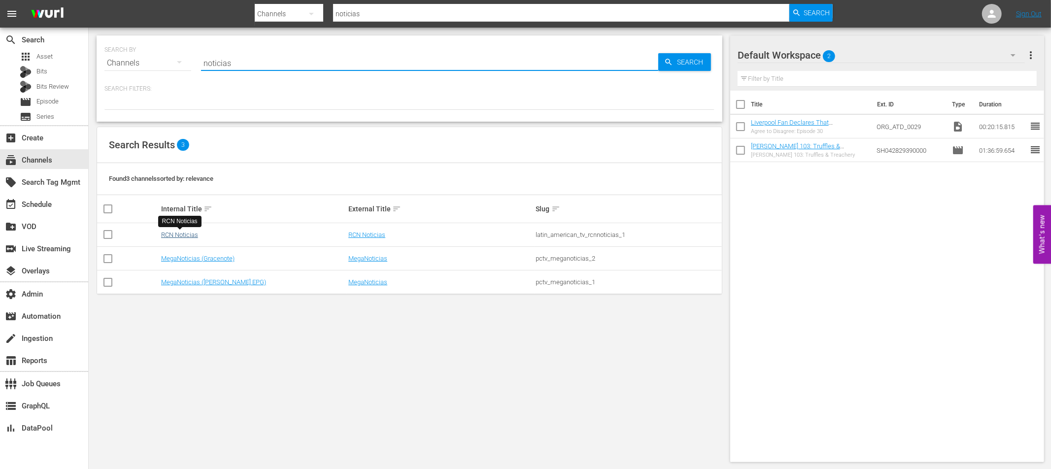
type input "noticias"
click at [187, 233] on link "RCN Noticias" at bounding box center [179, 234] width 37 height 7
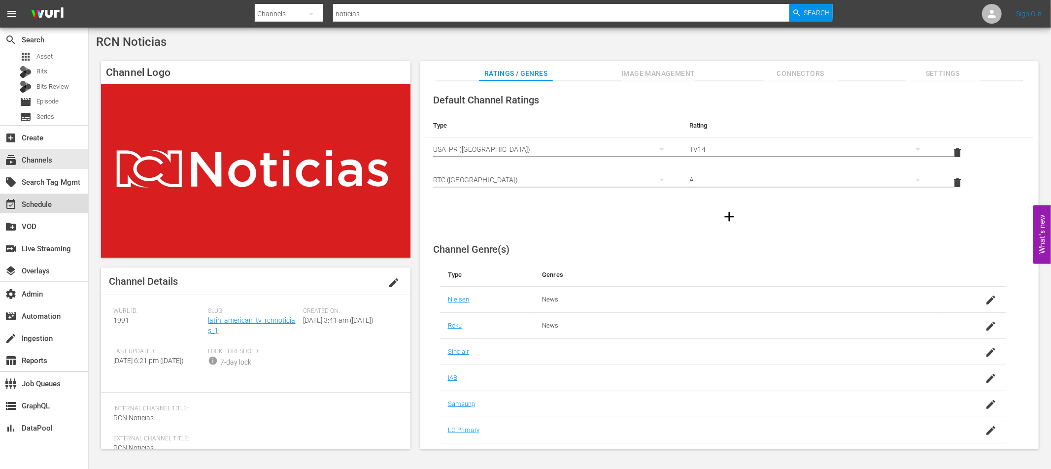
click at [33, 201] on div "event_available Schedule" at bounding box center [27, 203] width 55 height 9
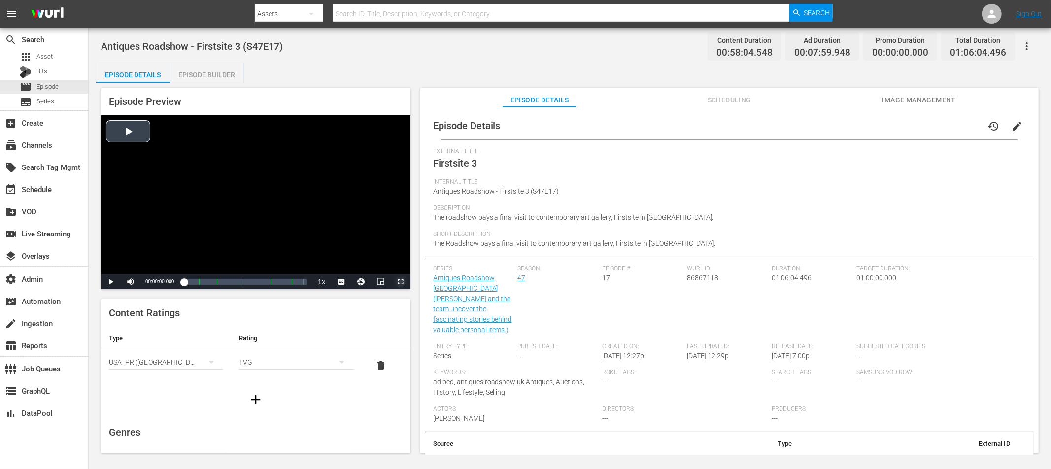
click at [400, 282] on span "Video Player" at bounding box center [400, 282] width 0 height 0
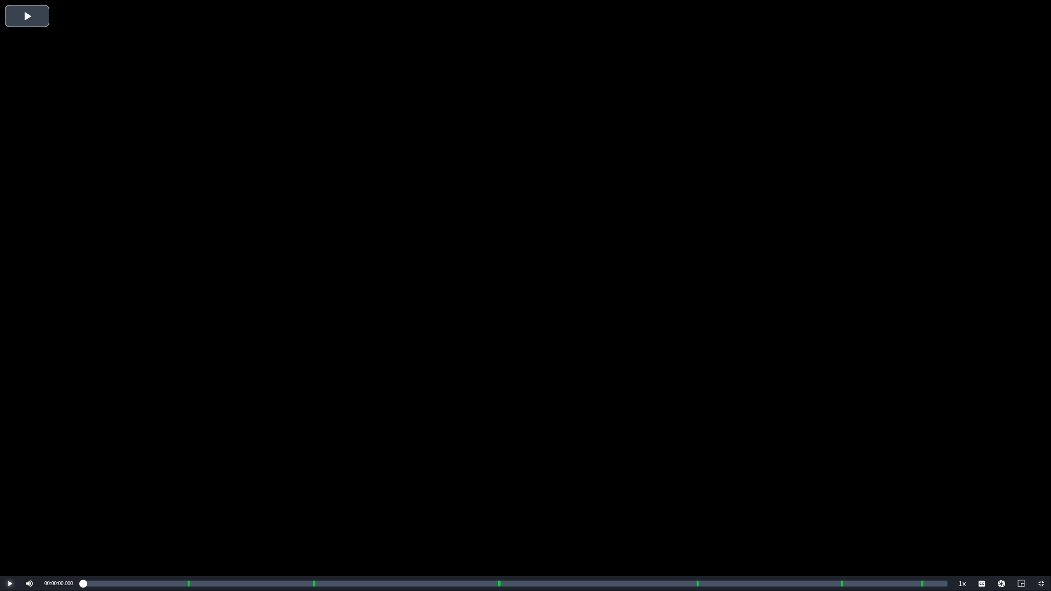
click at [10, 468] on span "Video Player" at bounding box center [10, 584] width 0 height 0
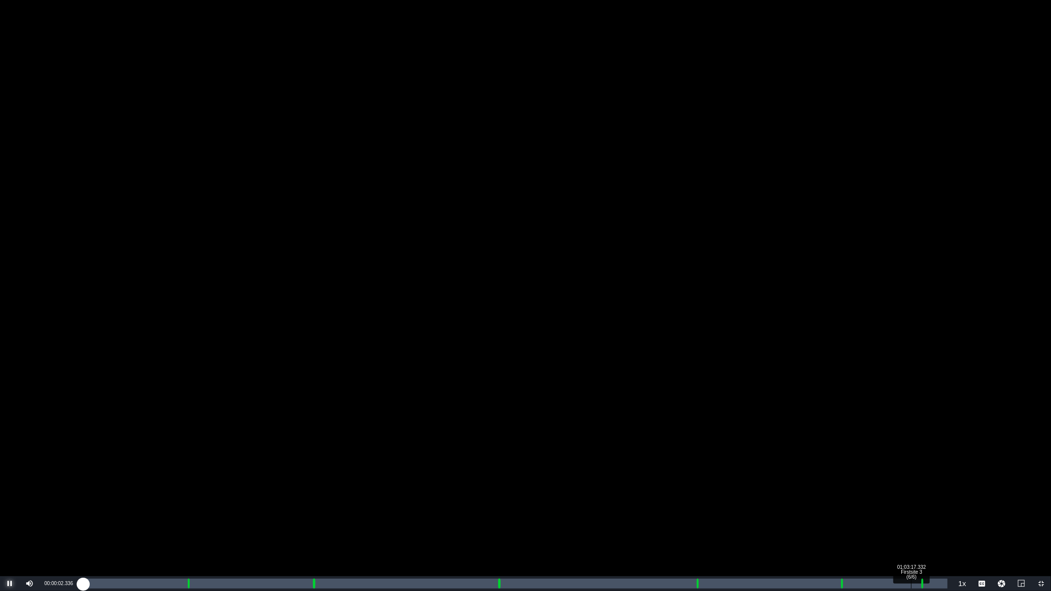
click at [911, 468] on div "Loaded : 0.34% 01:03:17.332 Firstsite 3 (6/6) 00:00:02.565 Cue Point 6: 01:04:0…" at bounding box center [515, 584] width 865 height 10
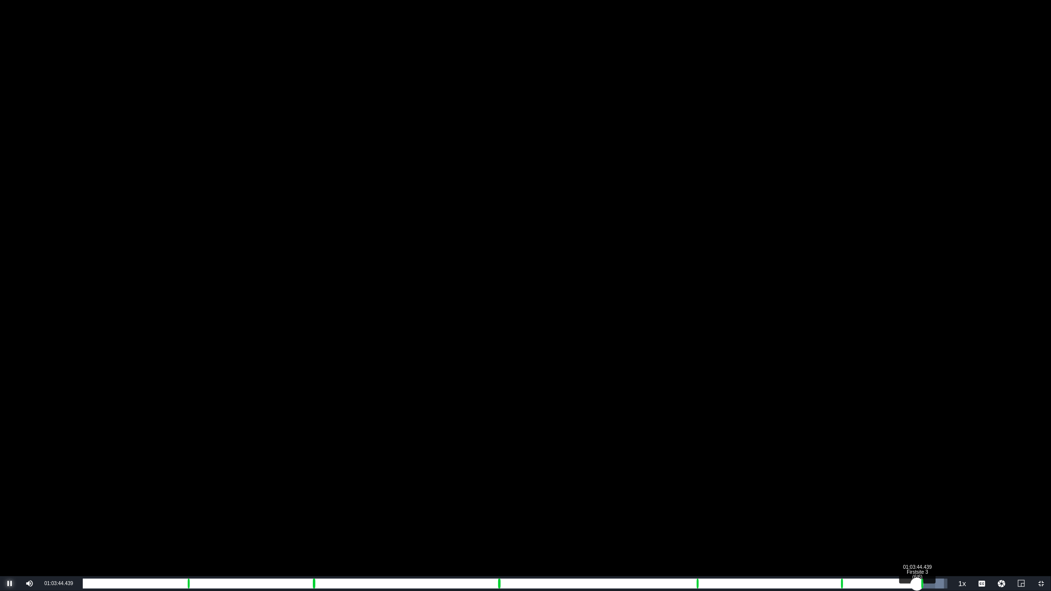
drag, startPoint x: 911, startPoint y: 583, endPoint x: 917, endPoint y: 583, distance: 5.9
click at [917, 468] on div "00:57:44.481" at bounding box center [500, 584] width 834 height 10
click at [921, 468] on div "Loaded : 100.00% 01:04:07.029 Antiques Roadshow UK 2024 Ad Bed 120s 00:57:47.88…" at bounding box center [515, 584] width 865 height 10
click at [918, 468] on div "00:00:06.823" at bounding box center [502, 584] width 839 height 10
click at [920, 468] on div "00:57:50.316" at bounding box center [501, 584] width 837 height 10
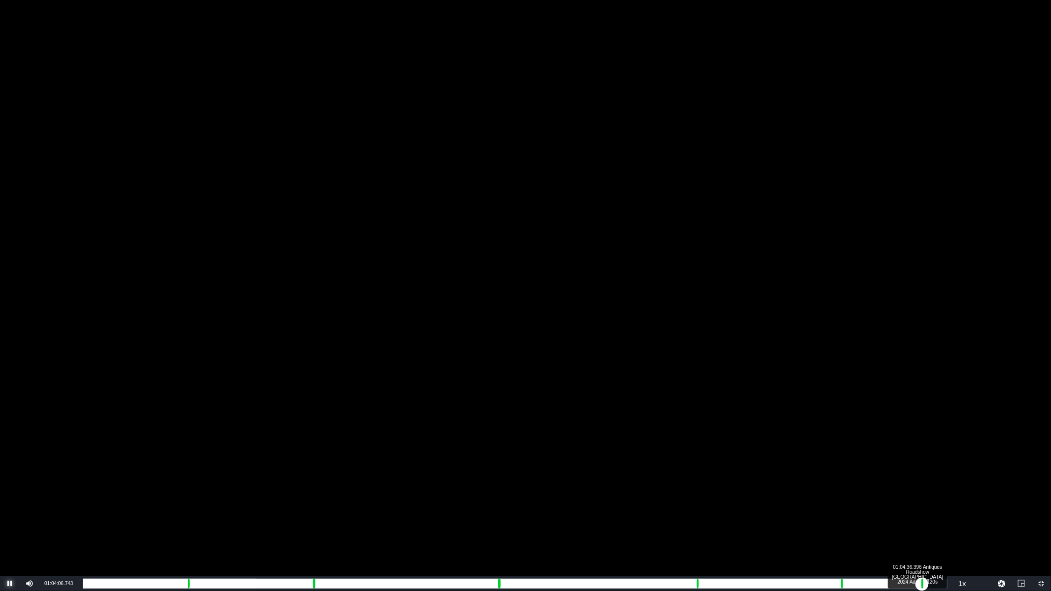
click at [922, 468] on div "00:00:02.414" at bounding box center [502, 584] width 839 height 10
click at [931, 468] on div "00:00:47.104" at bounding box center [507, 584] width 848 height 10
click at [945, 468] on div "00:01:22.665" at bounding box center [514, 584] width 863 height 10
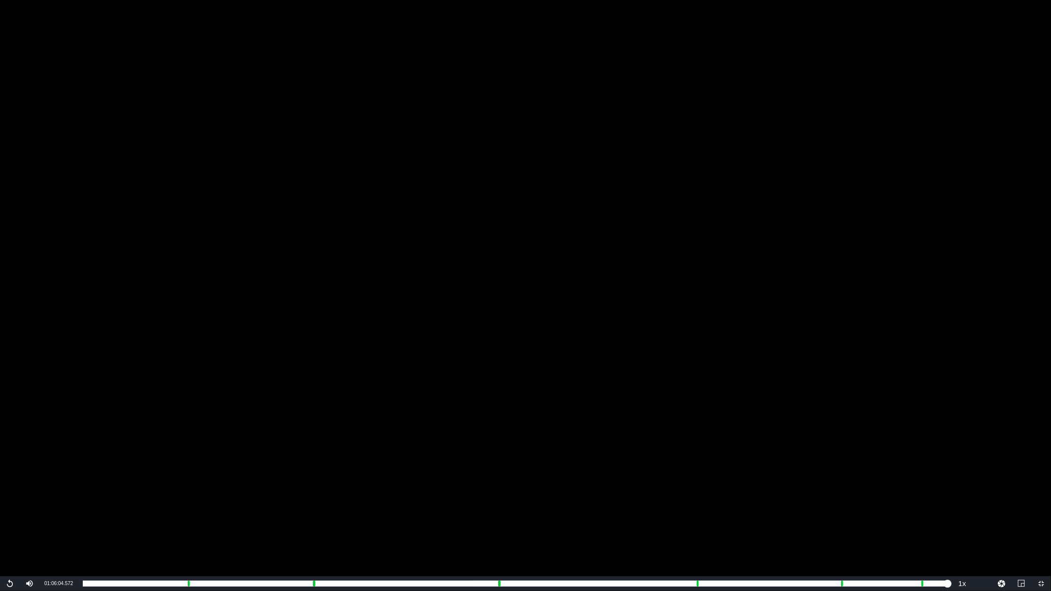
click at [280, 115] on div "Video Player" at bounding box center [525, 288] width 1051 height 576
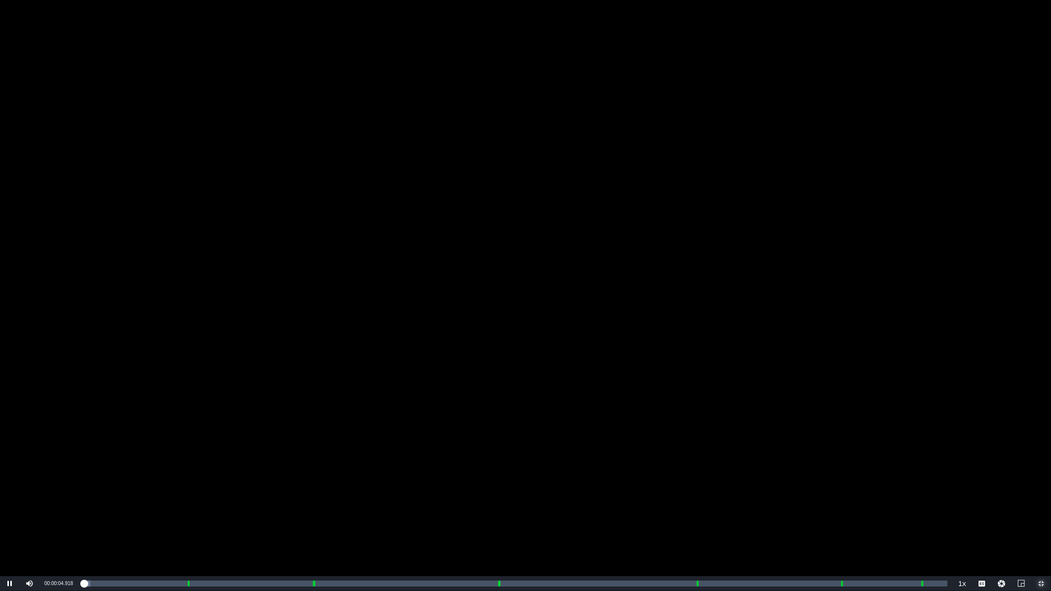
click at [1041, 468] on span "Video Player" at bounding box center [1041, 584] width 0 height 0
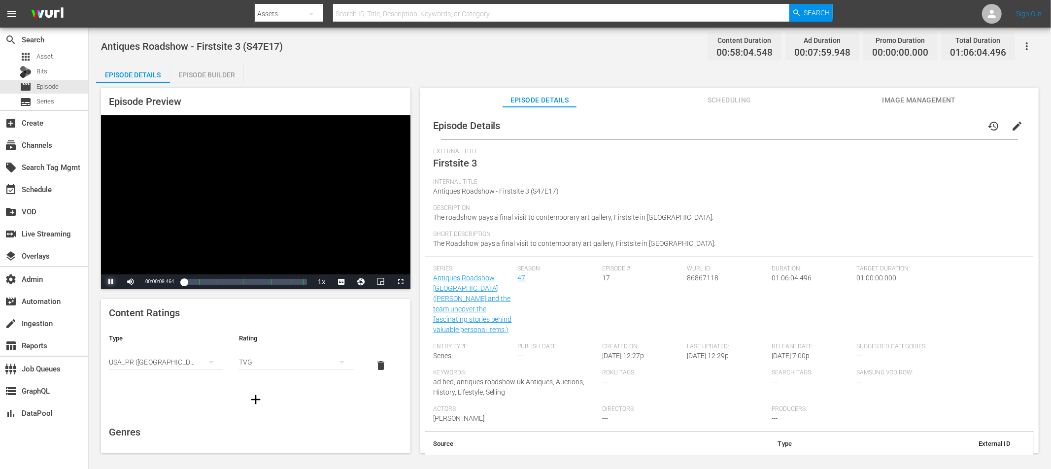
drag, startPoint x: 108, startPoint y: 280, endPoint x: 173, endPoint y: 294, distance: 66.9
click at [111, 282] on span "Video Player" at bounding box center [111, 282] width 0 height 0
click at [733, 96] on span "Scheduling" at bounding box center [729, 100] width 74 height 12
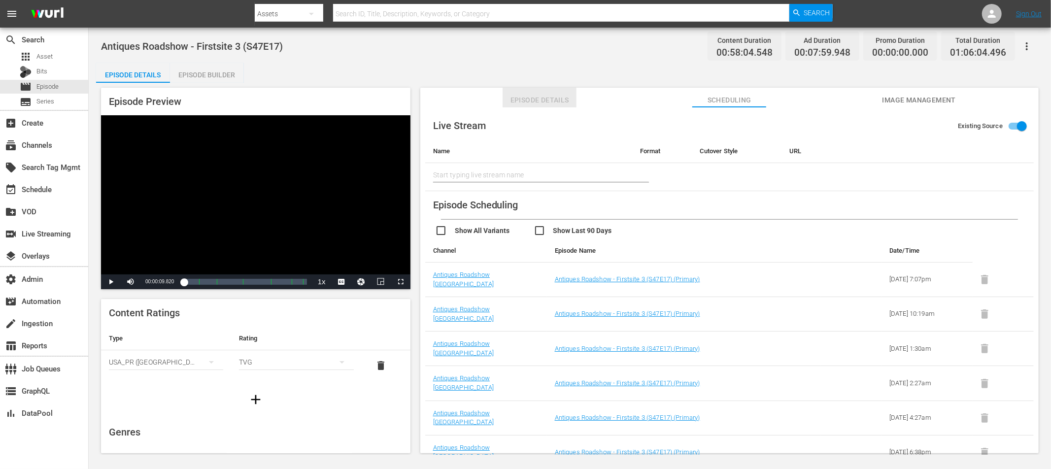
click at [549, 99] on span "Episode Details" at bounding box center [539, 100] width 74 height 12
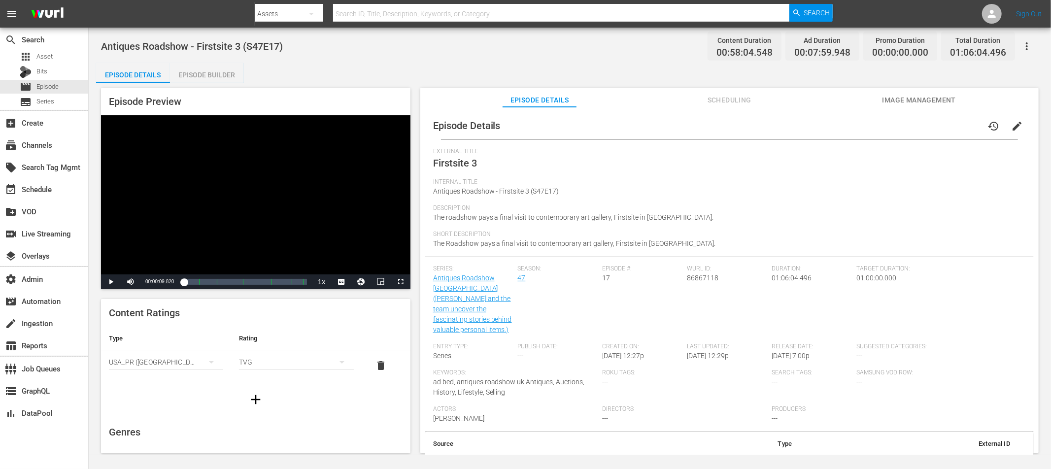
scroll to position [12, 0]
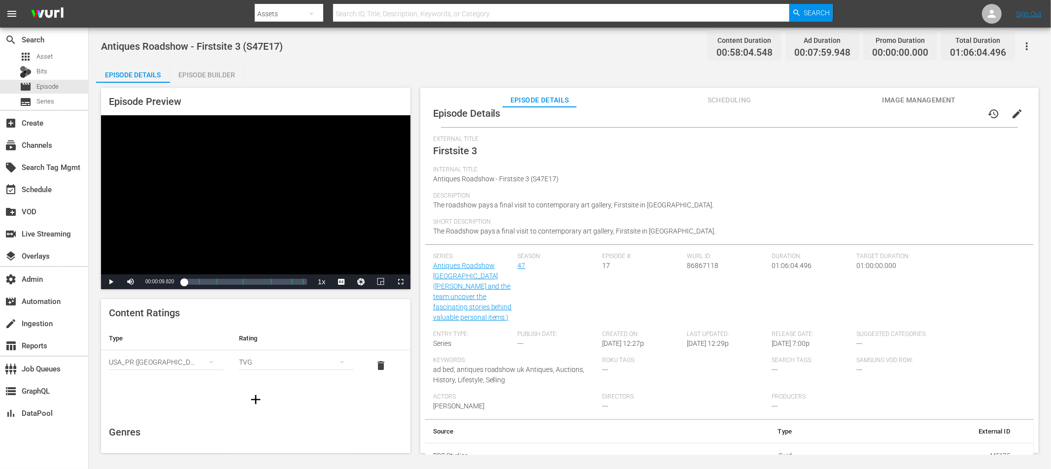
drag, startPoint x: 185, startPoint y: 73, endPoint x: 198, endPoint y: 87, distance: 19.2
click at [185, 73] on div "Episode Builder" at bounding box center [207, 75] width 74 height 24
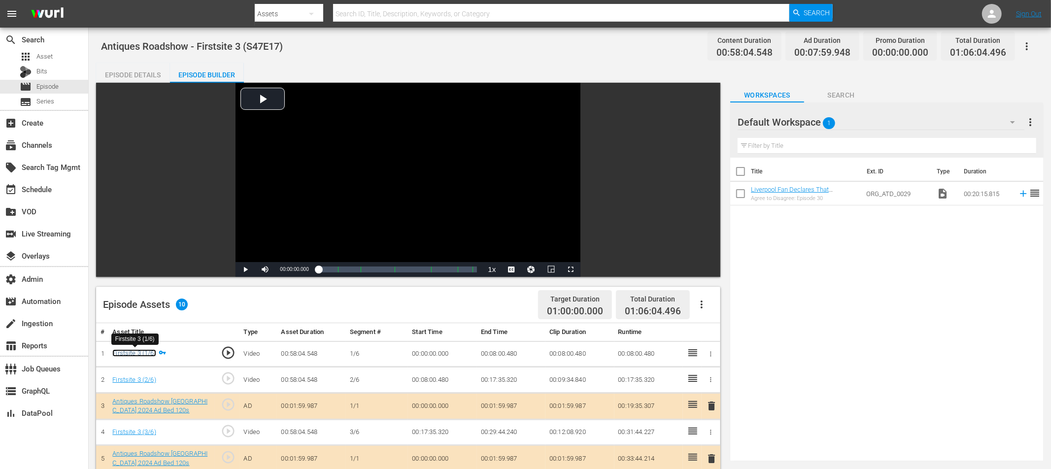
click at [134, 354] on link "Firstsite 3 (1/6)" at bounding box center [133, 352] width 43 height 7
click at [137, 75] on div "Episode Details" at bounding box center [133, 75] width 74 height 24
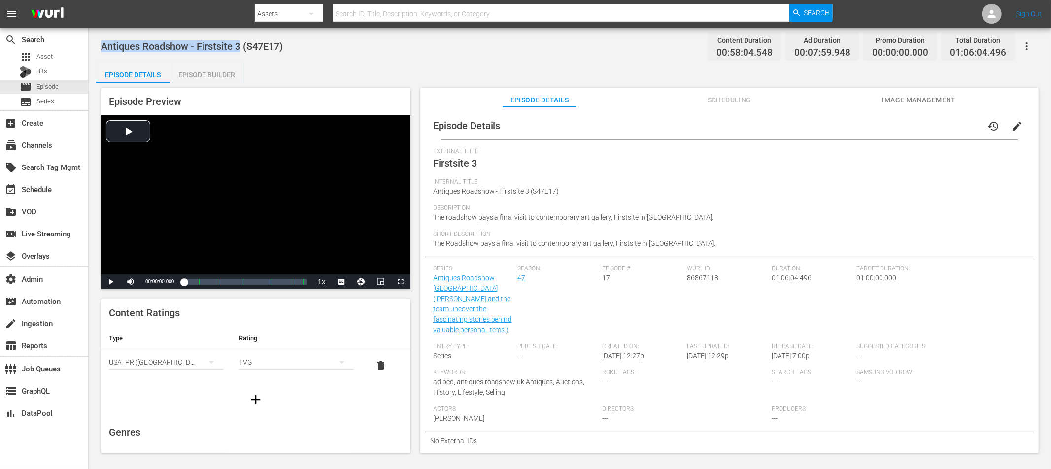
drag, startPoint x: 241, startPoint y: 47, endPoint x: 97, endPoint y: 44, distance: 144.4
click at [96, 44] on div "Antiques Roadshow - Firstsite 3 (S47E17) Content Duration 00:58:04.548 Ad Durat…" at bounding box center [570, 241] width 962 height 427
copy span "Antiques Roadshow - Firstsite 3"
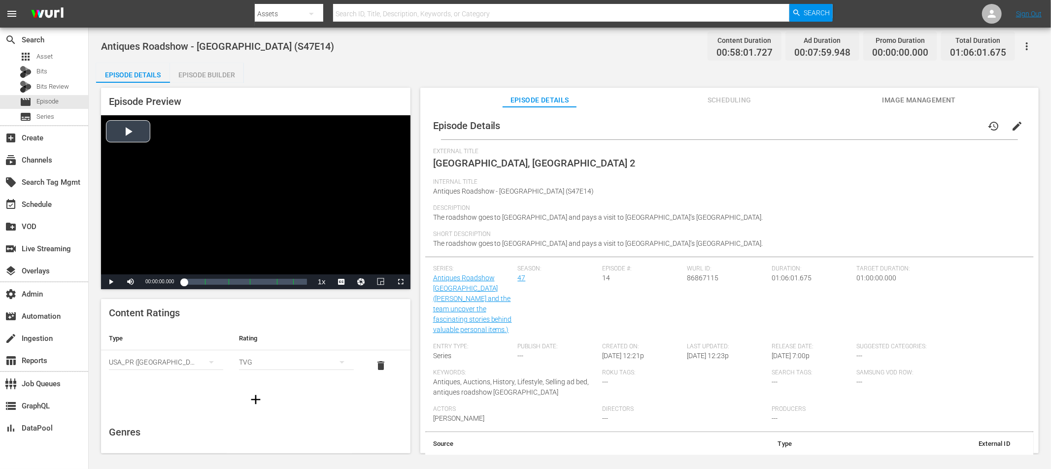
drag, startPoint x: 128, startPoint y: 129, endPoint x: 128, endPoint y: 169, distance: 40.4
click at [128, 129] on div "Video Player" at bounding box center [255, 194] width 309 height 159
click at [302, 281] on div "Loaded : 0.86% 01:03:22.571 Botanic Gardens, Belfast 2 (6/6) 00:00:01.322" at bounding box center [245, 282] width 123 height 10
click at [400, 282] on span "Video Player" at bounding box center [400, 282] width 0 height 0
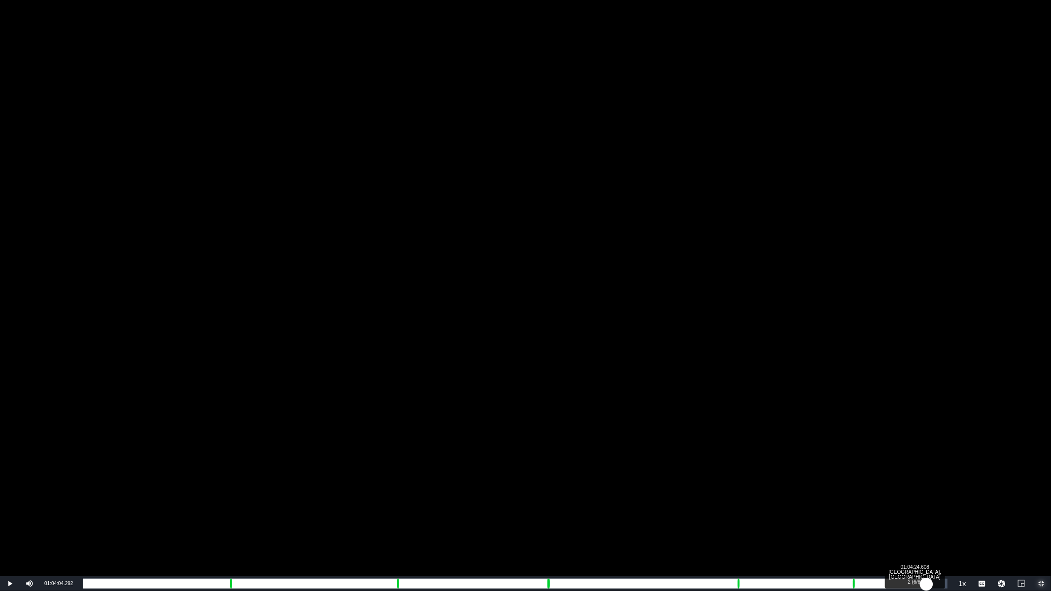
click at [926, 468] on div "00:55:44.164" at bounding box center [504, 584] width 843 height 10
click at [929, 468] on div "00:56:25.454" at bounding box center [506, 584] width 847 height 10
click at [932, 468] on div "00:56:39.049" at bounding box center [508, 584] width 850 height 10
click at [942, 468] on div "Loaded : 98.84% 01:05:39.101 Botanic Gardens, Belfast 2 (6/6) 00:57:01.269 Cue …" at bounding box center [515, 584] width 865 height 10
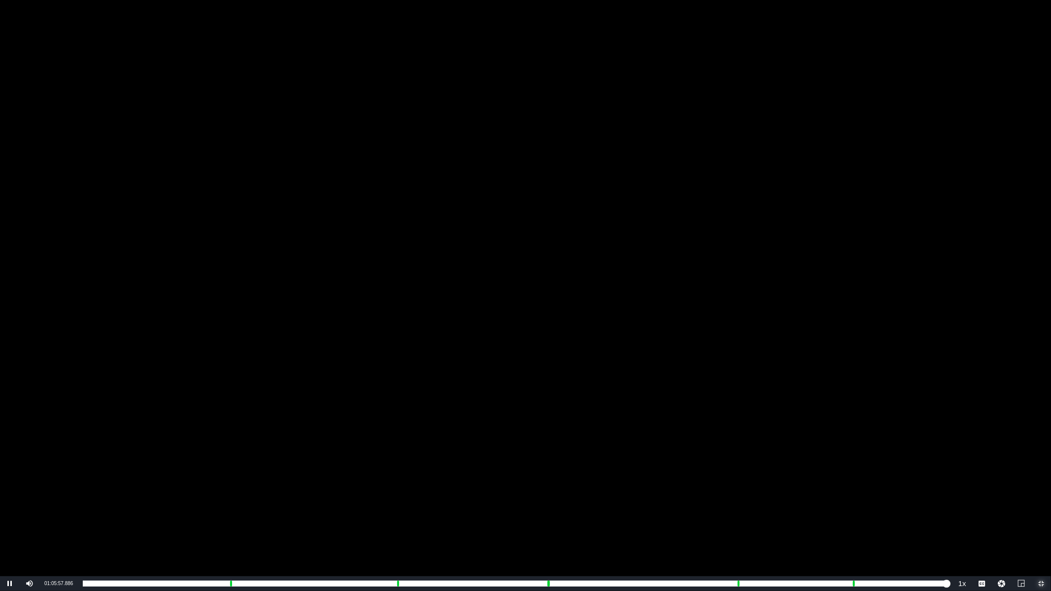
click at [1041, 468] on span "Video Player" at bounding box center [1041, 584] width 0 height 0
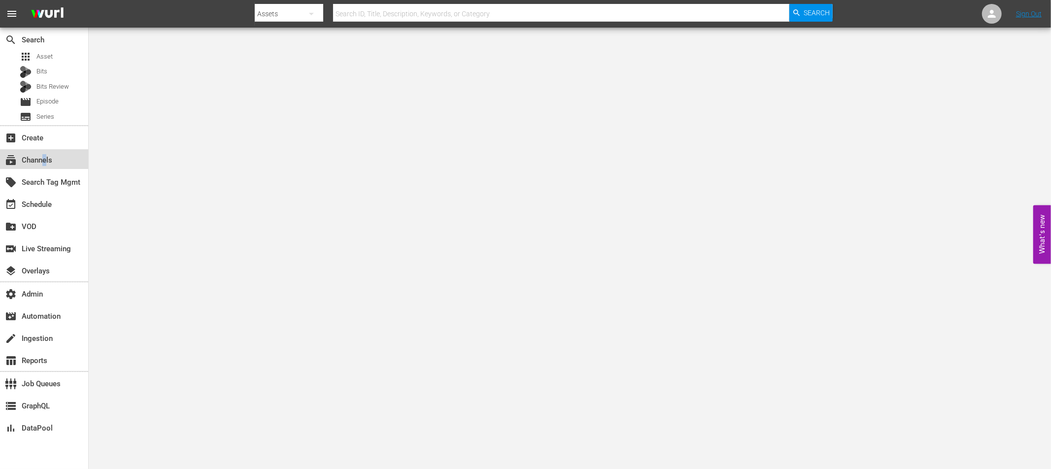
click at [45, 160] on div "subscriptions Channels" at bounding box center [27, 158] width 55 height 9
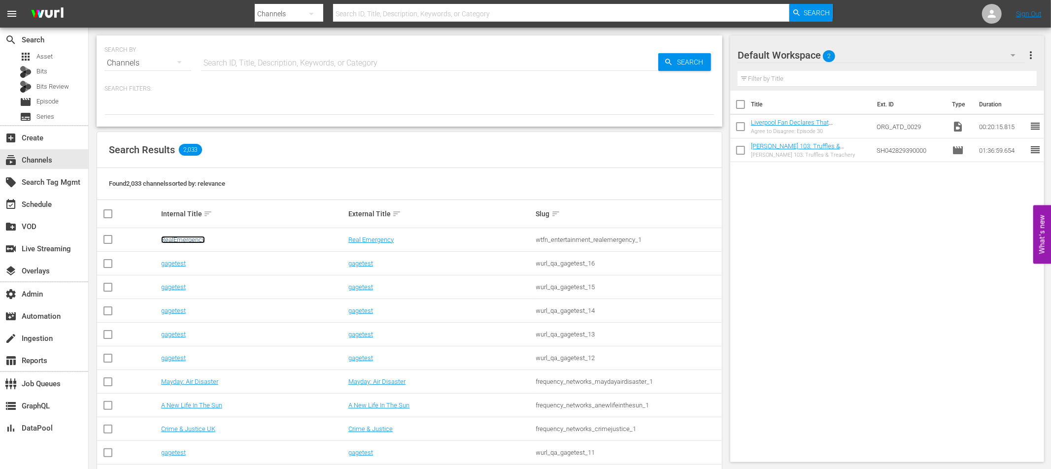
click at [181, 243] on link "RealEmergency" at bounding box center [183, 239] width 44 height 7
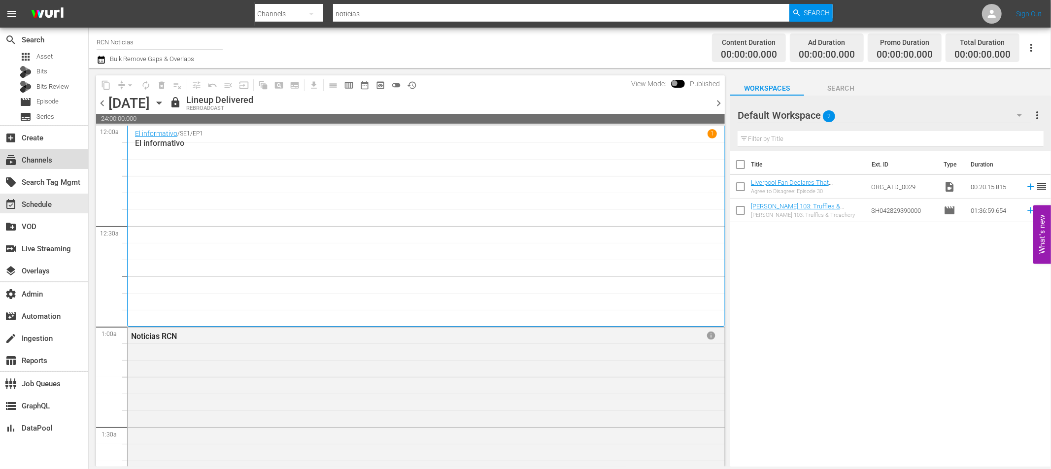
click at [28, 160] on div "subscriptions Channels" at bounding box center [27, 158] width 55 height 9
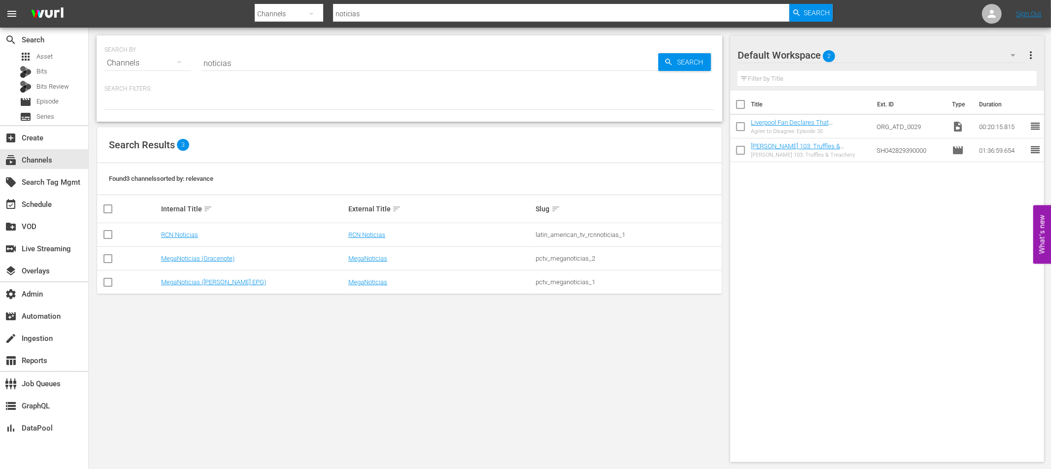
click at [228, 66] on input "noticias" at bounding box center [429, 63] width 457 height 24
drag, startPoint x: 216, startPoint y: 65, endPoint x: 174, endPoint y: 67, distance: 42.0
click at [174, 67] on div "SEARCH BY Search By Channels Search ID, Title, Description, Keywords, or Catego…" at bounding box center [409, 56] width 610 height 35
type input "wapa"
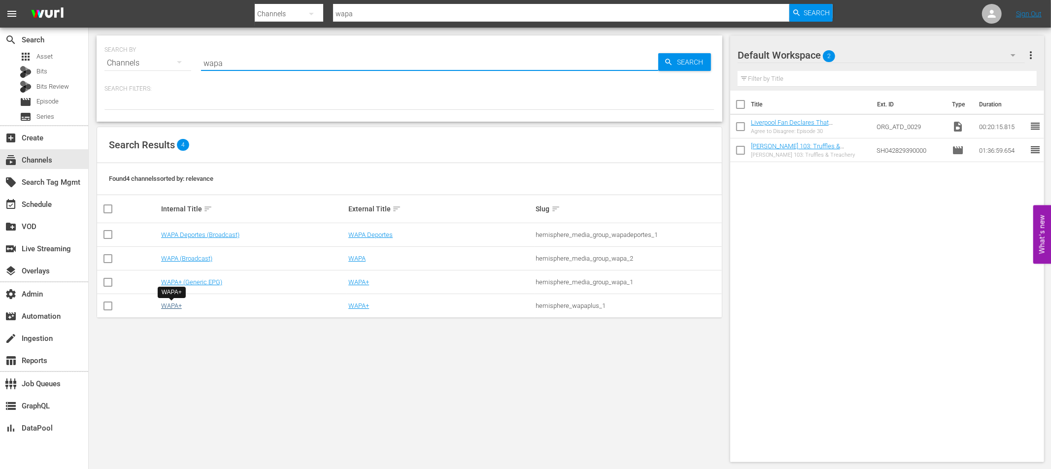
type input "wapa"
click at [173, 304] on link "WAPA+" at bounding box center [171, 305] width 21 height 7
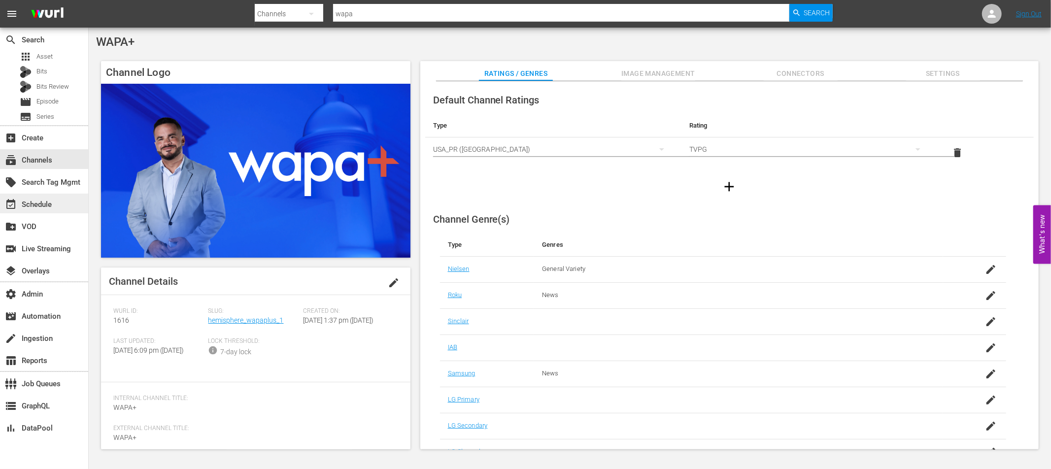
click at [33, 206] on div "event_available Schedule" at bounding box center [27, 203] width 55 height 9
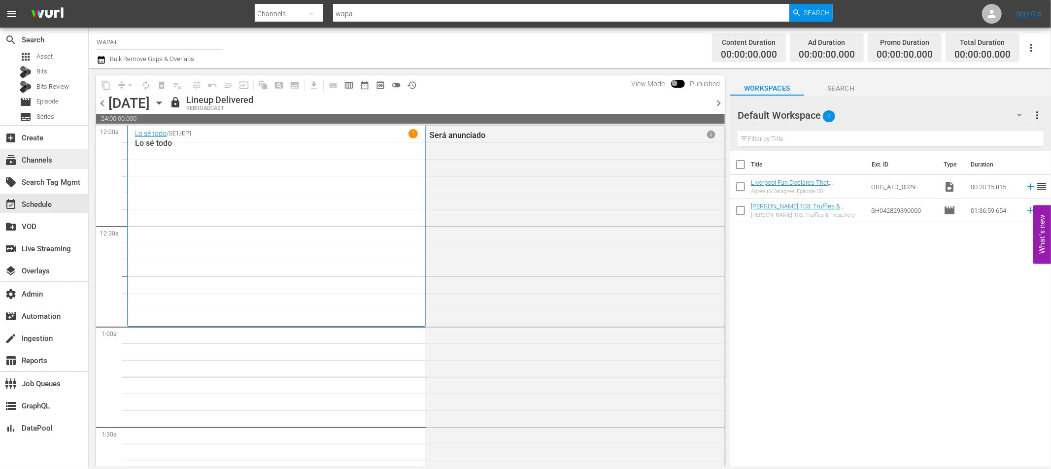
click at [41, 159] on div "subscriptions Channels" at bounding box center [27, 158] width 55 height 9
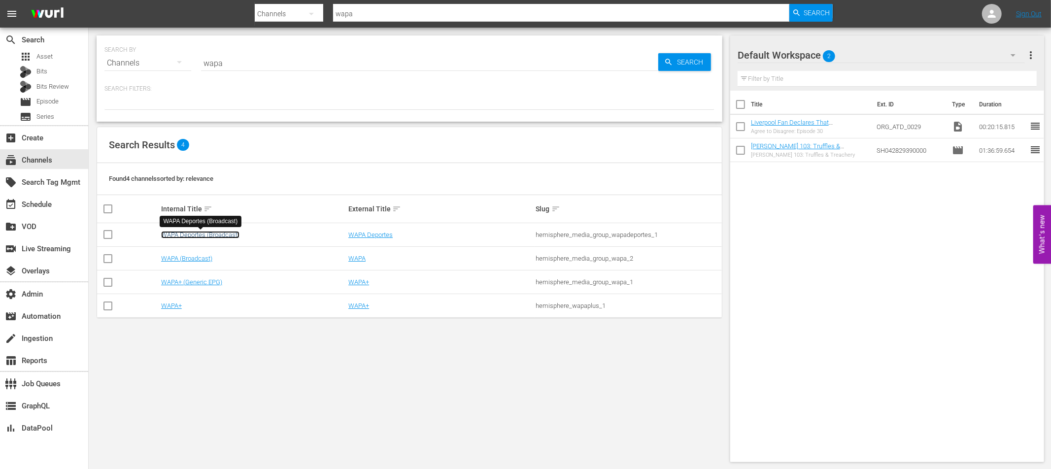
click at [179, 234] on link "WAPA Deportes (Broadcast)" at bounding box center [200, 234] width 78 height 7
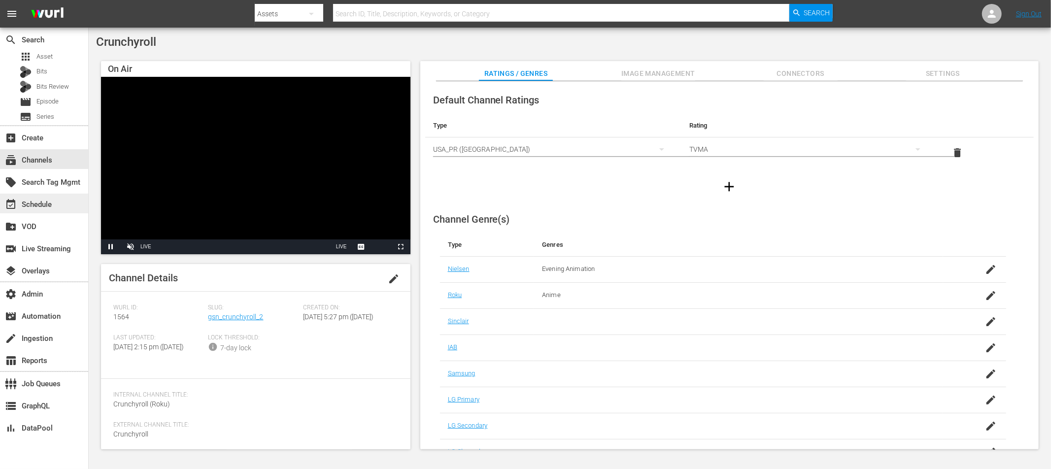
click at [48, 205] on div "event_available Schedule" at bounding box center [27, 203] width 55 height 9
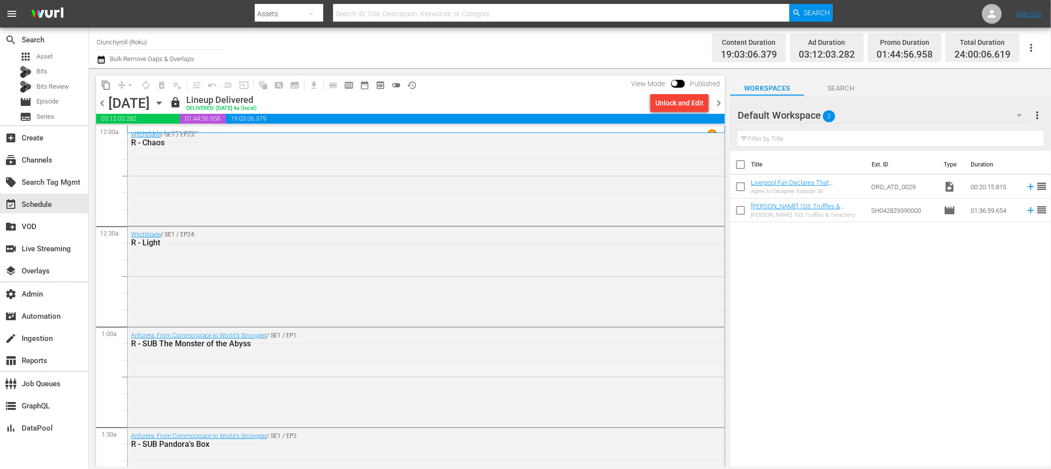
click at [165, 103] on icon "button" at bounding box center [159, 103] width 11 height 11
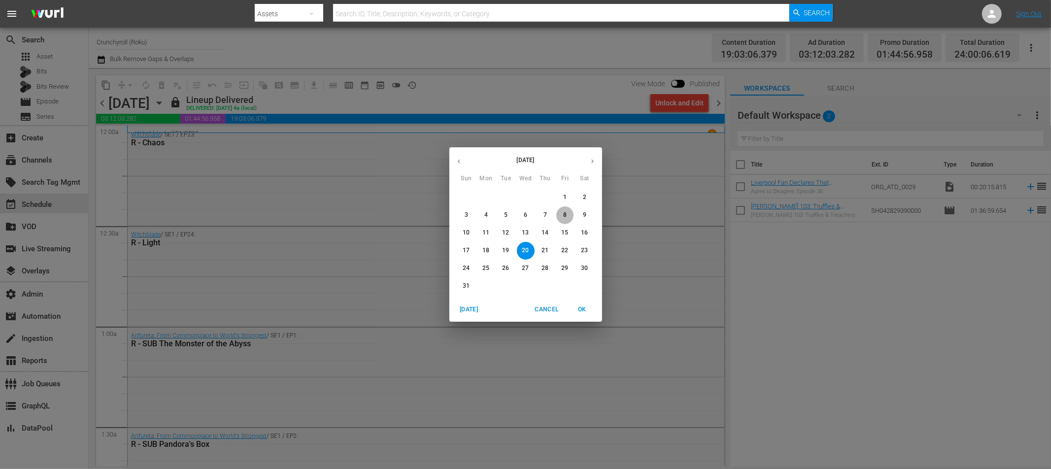
drag, startPoint x: 564, startPoint y: 215, endPoint x: 732, endPoint y: 102, distance: 202.9
click at [564, 215] on p "8" at bounding box center [564, 215] width 3 height 8
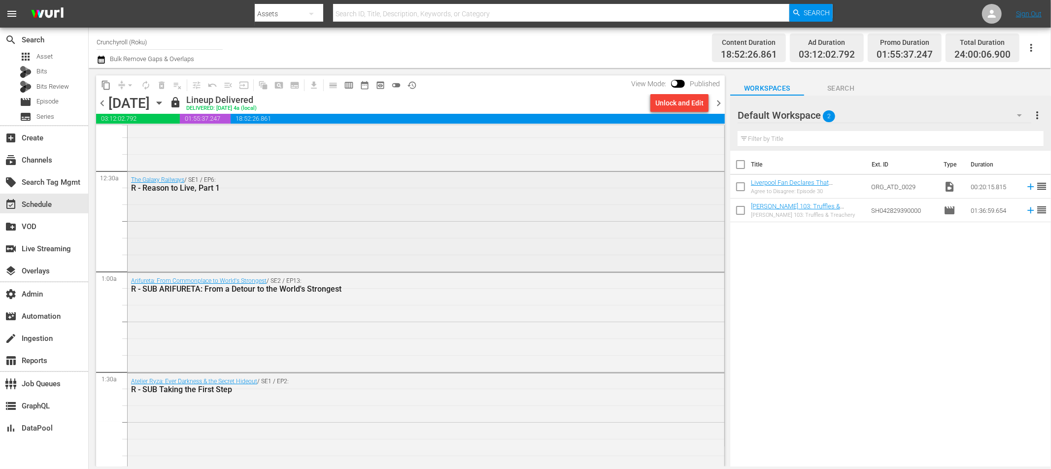
scroll to position [58, 0]
click at [321, 346] on div "Arifureta: From Commonplace to World's Strongest / SE2 / EP13: R - SUB ARIFURET…" at bounding box center [426, 319] width 597 height 98
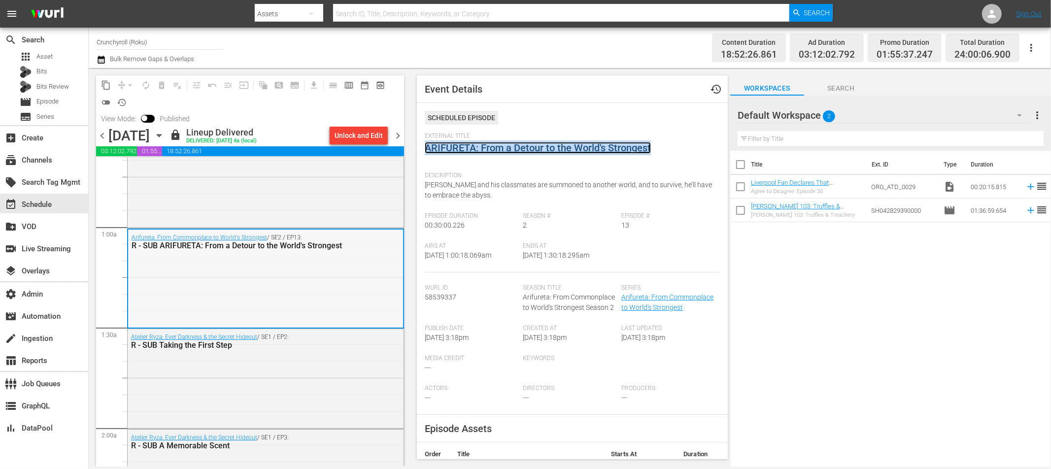
scroll to position [134, 0]
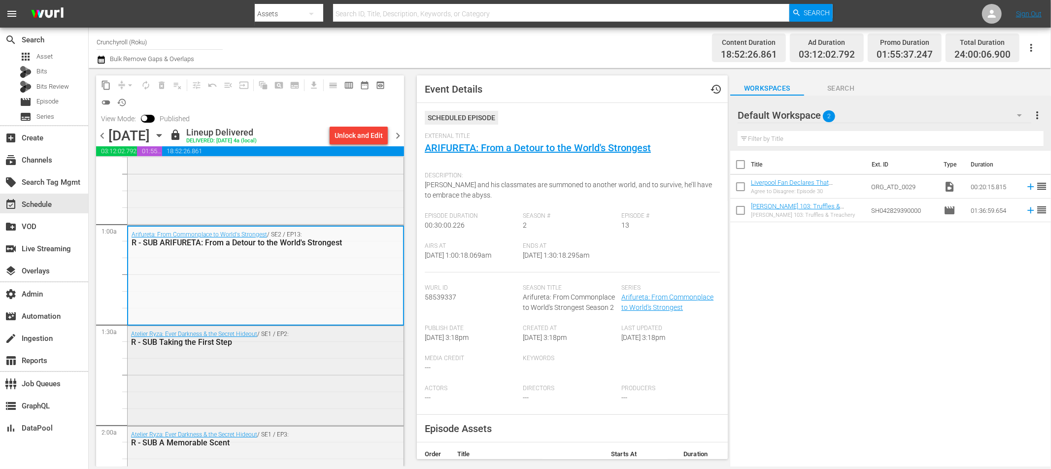
click at [284, 395] on div "Atelier Ryza: Ever Darkness & the Secret Hideout / SE1 / EP2: R - SUB Taking th…" at bounding box center [266, 375] width 276 height 98
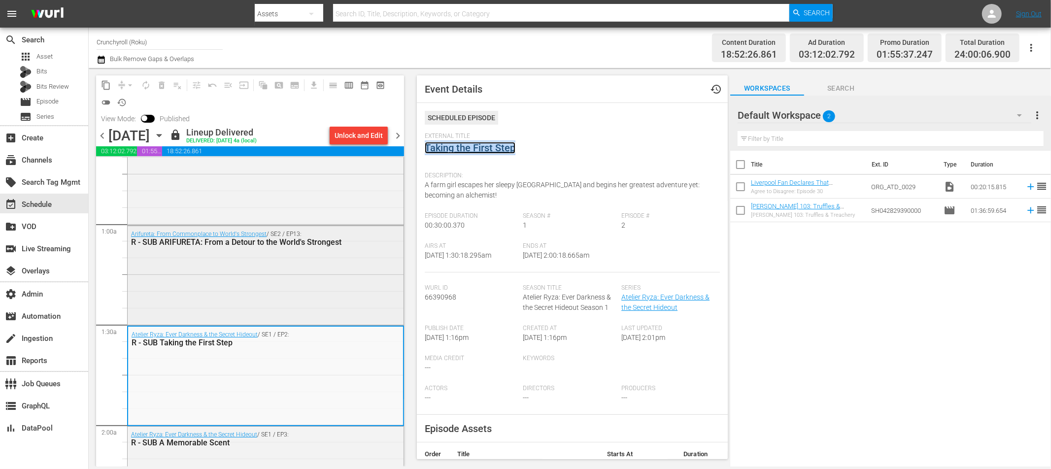
scroll to position [0, 0]
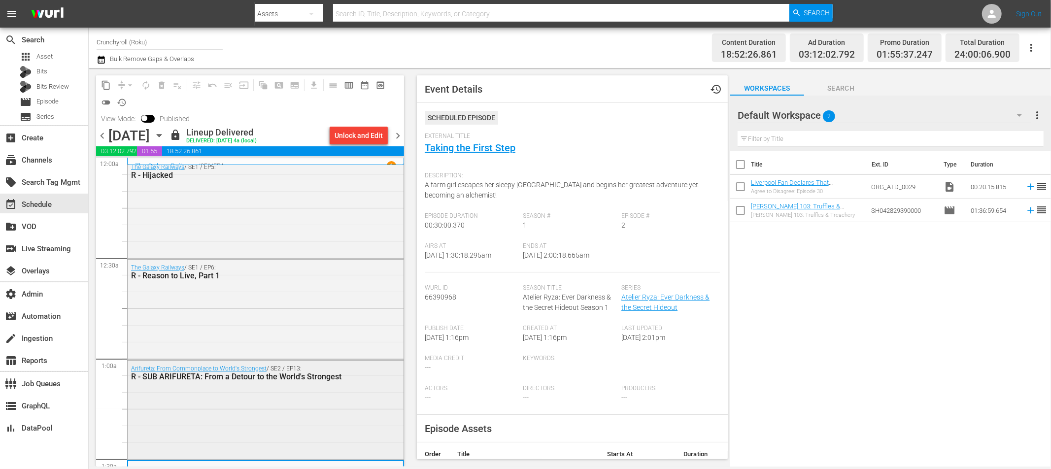
click at [286, 422] on div "Arifureta: From Commonplace to World's Strongest / SE2 / EP13: R - SUB ARIFURET…" at bounding box center [266, 410] width 276 height 98
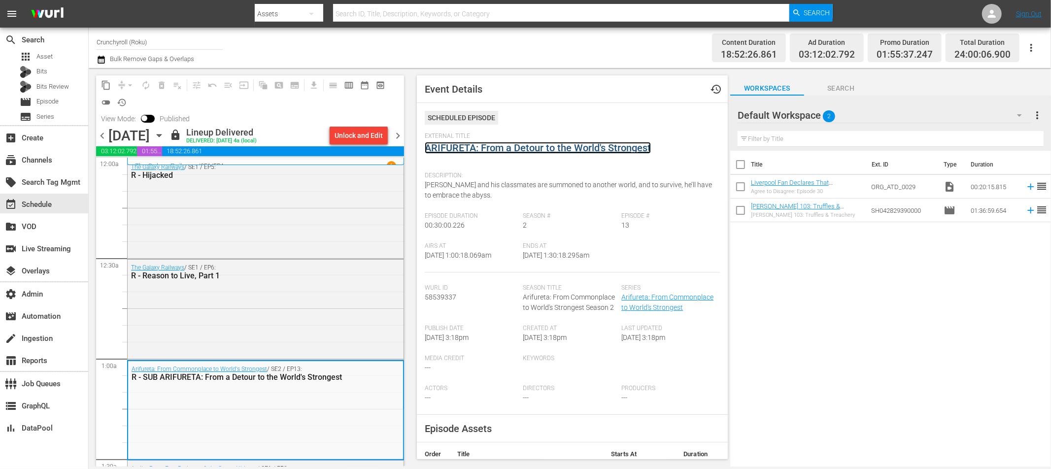
click at [590, 148] on link "ARIFURETA: From a Detour to the World's Strongest" at bounding box center [538, 148] width 226 height 12
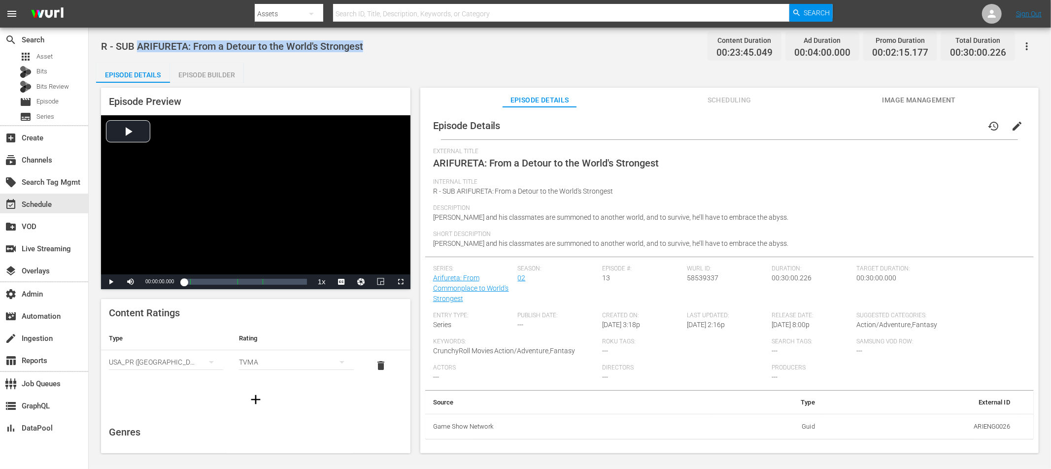
drag, startPoint x: 363, startPoint y: 48, endPoint x: 139, endPoint y: 49, distance: 224.1
click at [139, 49] on div "R - SUB ARIFURETA: From a Detour to the World's Strongest Content Duration 00:2…" at bounding box center [569, 46] width 937 height 22
copy span "ARIFURETA: From a Detour to the World's Strongest"
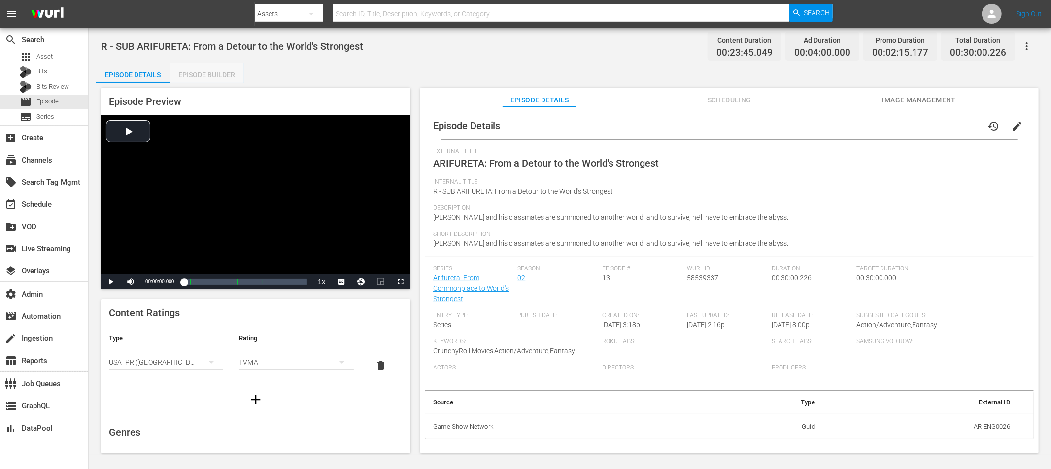
click at [204, 77] on div "Episode Builder" at bounding box center [207, 75] width 74 height 24
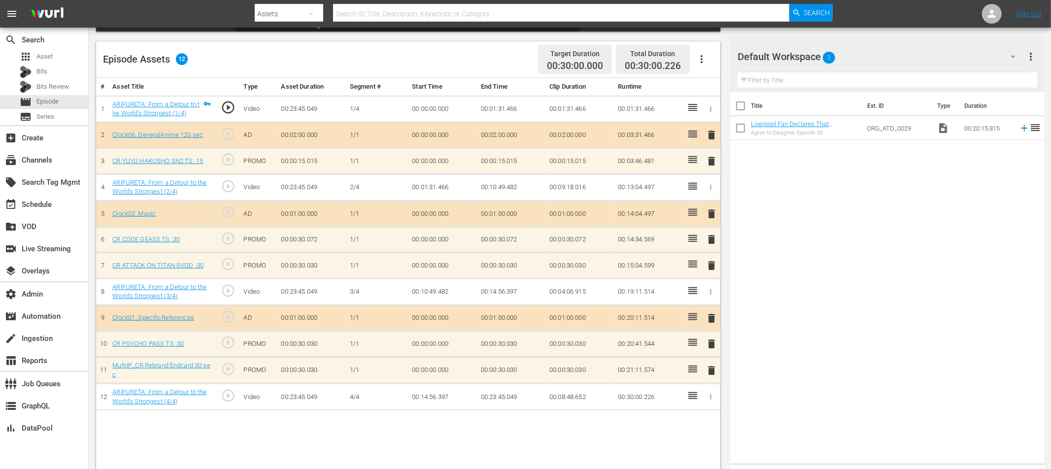
scroll to position [248, 0]
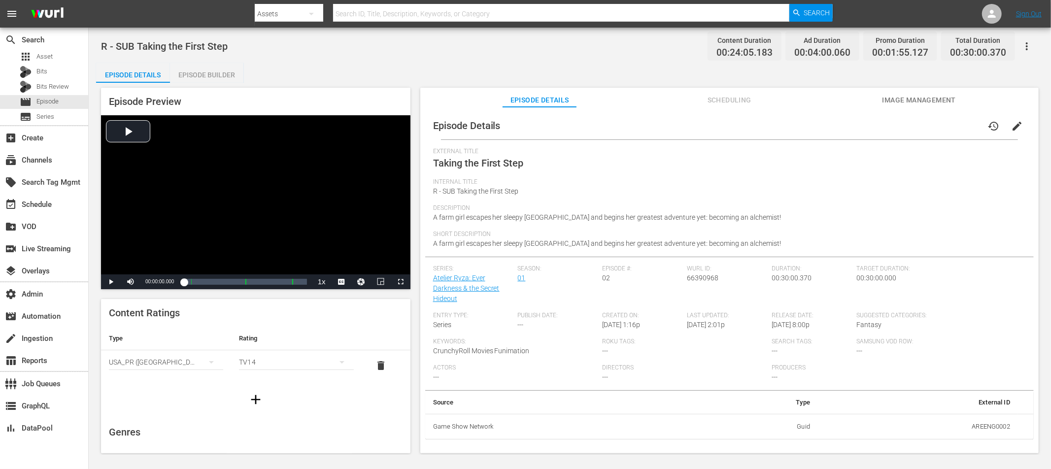
click at [211, 77] on div "Episode Builder" at bounding box center [207, 75] width 74 height 24
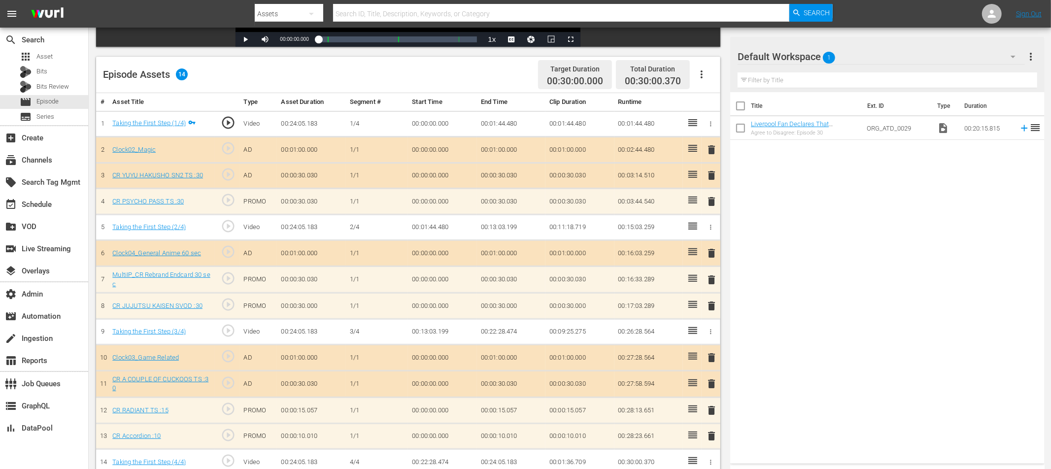
scroll to position [256, 0]
